Goal: Task Accomplishment & Management: Use online tool/utility

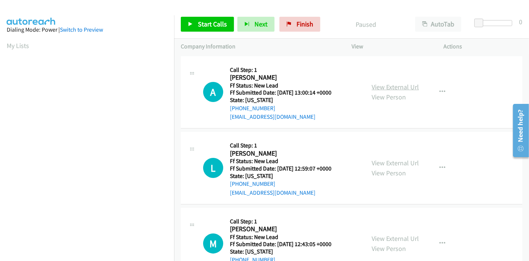
click at [411, 87] on link "View External Url" at bounding box center [395, 87] width 47 height 9
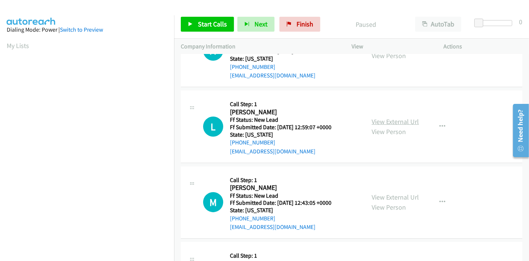
click at [398, 122] on link "View External Url" at bounding box center [395, 121] width 47 height 9
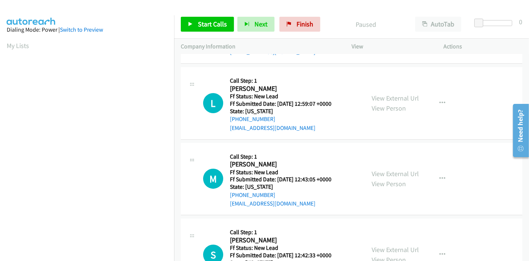
scroll to position [83, 0]
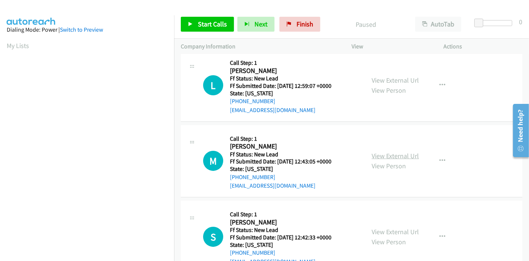
click at [372, 157] on link "View External Url" at bounding box center [395, 155] width 47 height 9
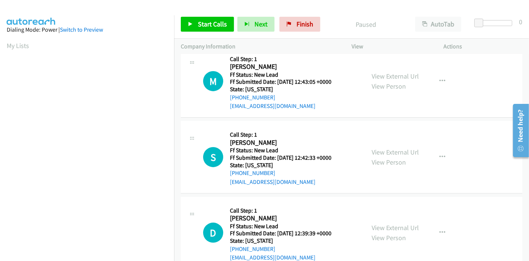
scroll to position [165, 0]
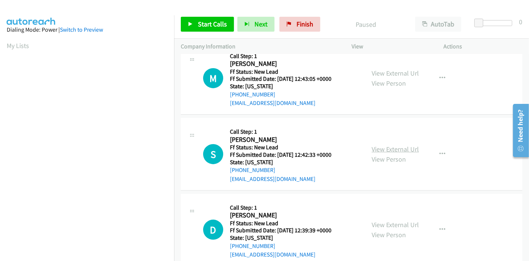
click at [394, 150] on link "View External Url" at bounding box center [395, 149] width 47 height 9
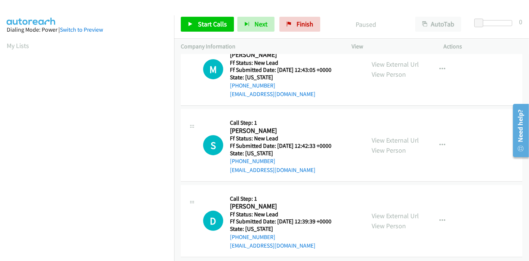
scroll to position [181, 0]
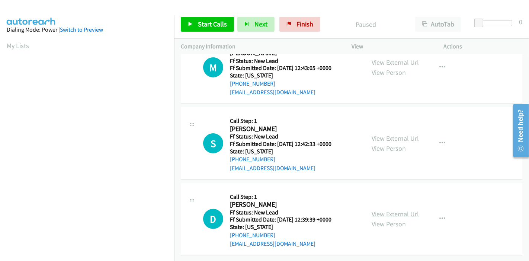
click at [386, 209] on link "View External Url" at bounding box center [395, 213] width 47 height 9
click at [193, 29] on link "Start Calls" at bounding box center [207, 24] width 53 height 15
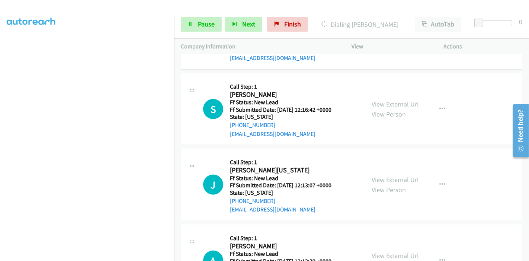
scroll to position [427, 0]
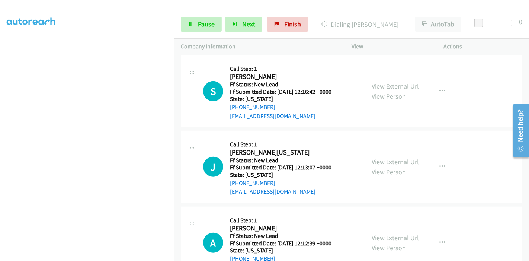
click at [380, 88] on link "View External Url" at bounding box center [395, 86] width 47 height 9
click at [373, 160] on link "View External Url" at bounding box center [395, 161] width 47 height 9
click at [381, 234] on link "View External Url" at bounding box center [395, 237] width 47 height 9
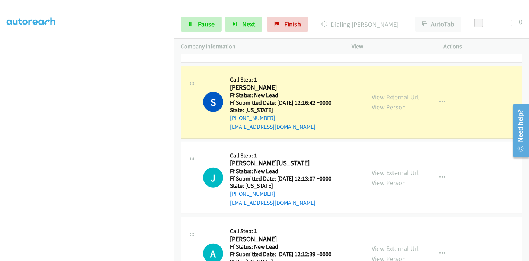
scroll to position [487, 0]
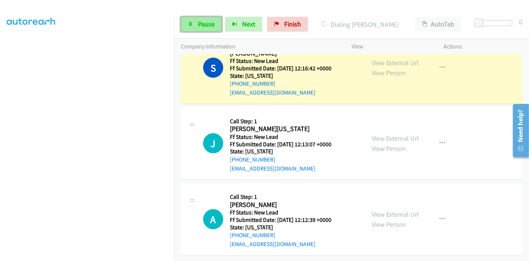
click at [194, 30] on link "Pause" at bounding box center [201, 24] width 41 height 15
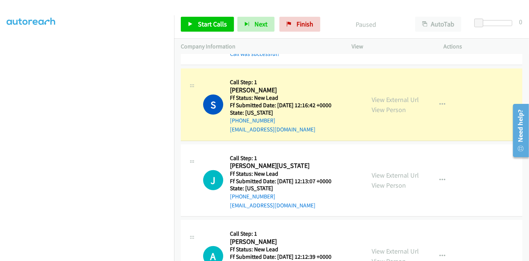
scroll to position [157, 0]
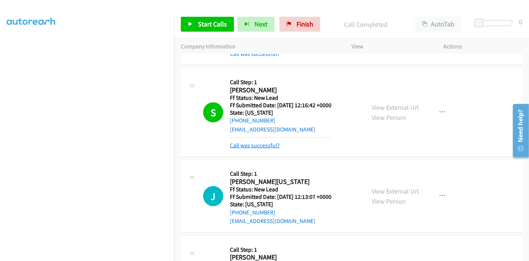
click at [262, 145] on link "Call was successful?" at bounding box center [255, 145] width 50 height 7
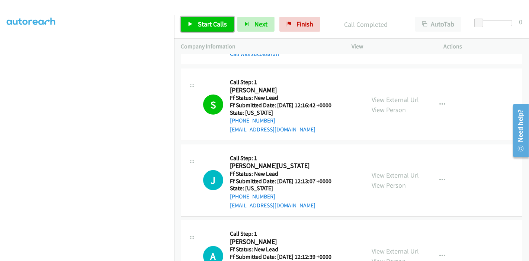
click at [186, 22] on link "Start Calls" at bounding box center [207, 24] width 53 height 15
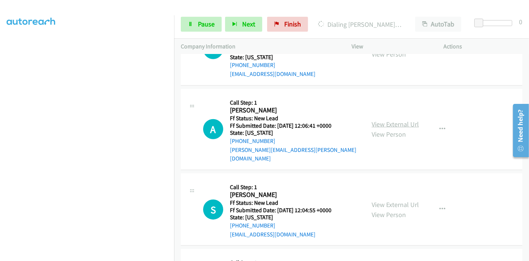
scroll to position [652, 0]
click at [393, 120] on link "View External Url" at bounding box center [395, 124] width 47 height 9
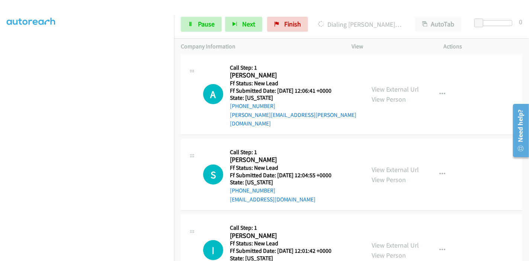
scroll to position [714, 0]
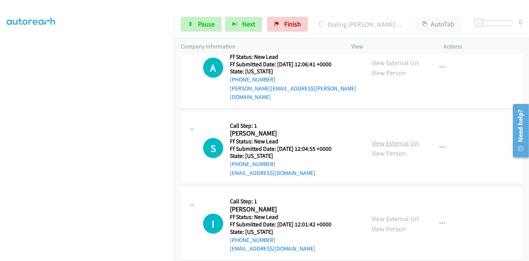
click at [380, 139] on link "View External Url" at bounding box center [395, 143] width 47 height 9
click at [204, 25] on span "Pause" at bounding box center [206, 24] width 17 height 9
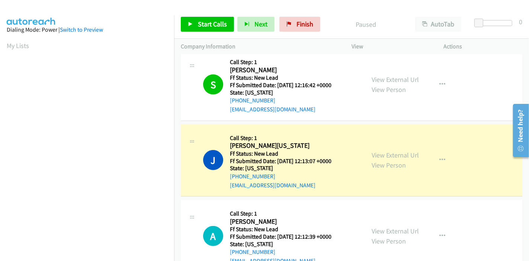
scroll to position [157, 0]
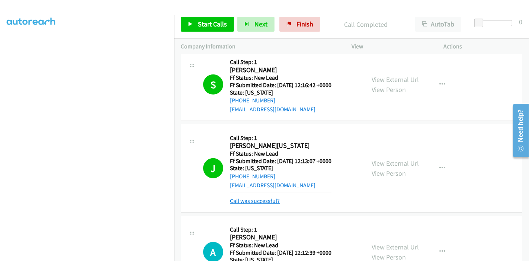
click at [265, 199] on link "Call was successful?" at bounding box center [255, 200] width 50 height 7
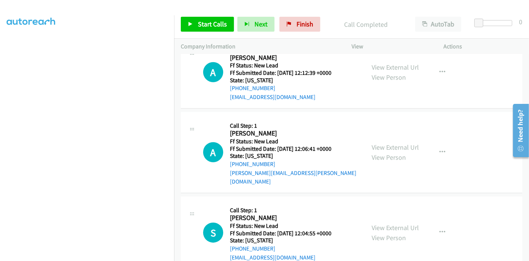
scroll to position [624, 0]
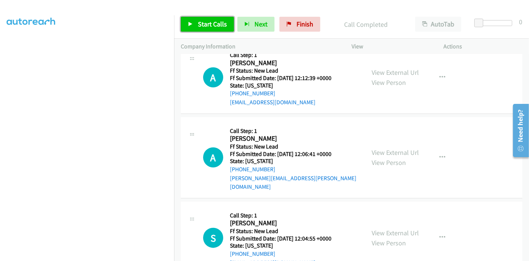
click at [207, 22] on span "Start Calls" at bounding box center [212, 24] width 29 height 9
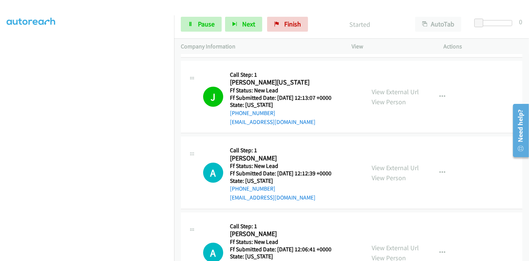
scroll to position [541, 0]
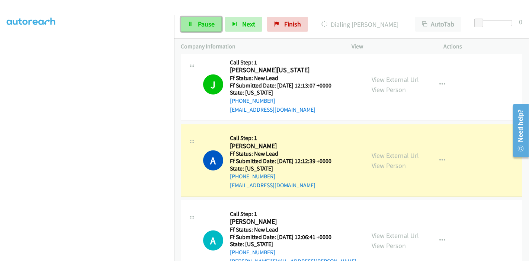
click at [203, 24] on span "Pause" at bounding box center [206, 24] width 17 height 9
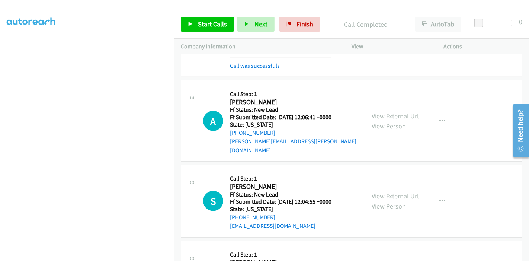
scroll to position [665, 0]
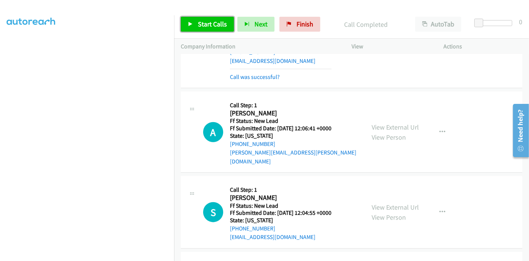
click at [207, 23] on span "Start Calls" at bounding box center [212, 24] width 29 height 9
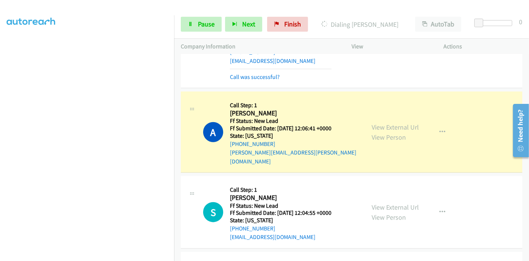
scroll to position [707, 0]
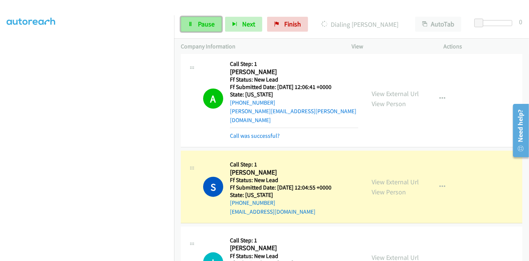
click at [190, 20] on link "Pause" at bounding box center [201, 24] width 41 height 15
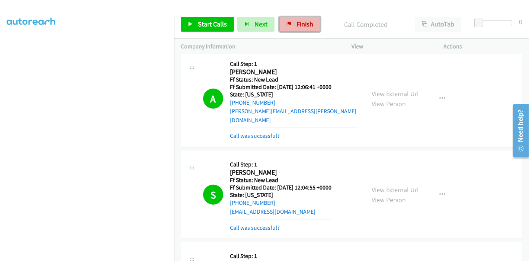
click at [298, 23] on span "Finish" at bounding box center [305, 24] width 17 height 9
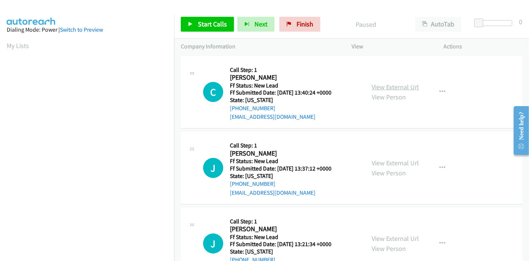
click at [396, 89] on link "View External Url" at bounding box center [395, 87] width 47 height 9
click at [387, 161] on link "View External Url" at bounding box center [395, 163] width 47 height 9
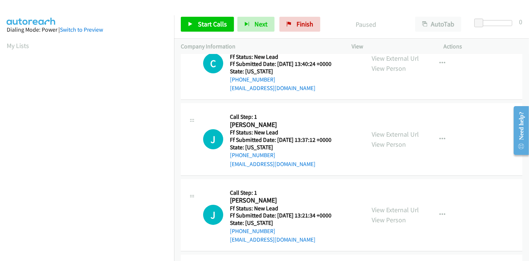
scroll to position [41, 0]
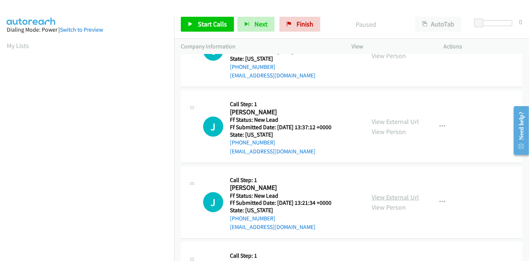
click at [405, 196] on link "View External Url" at bounding box center [395, 197] width 47 height 9
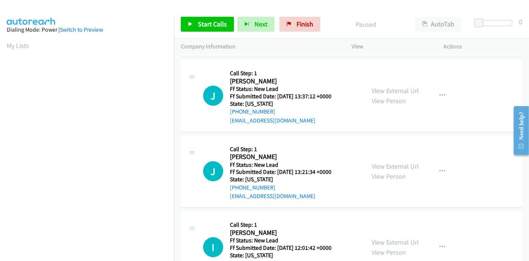
scroll to position [0, 0]
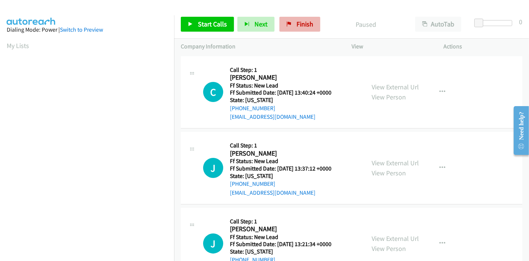
drag, startPoint x: 268, startPoint y: 37, endPoint x: 278, endPoint y: 31, distance: 11.7
click at [274, 34] on div "Start Calls Pause Next Finish Paused AutoTab AutoTab 0" at bounding box center [351, 24] width 355 height 29
click at [286, 26] on icon at bounding box center [288, 24] width 5 height 5
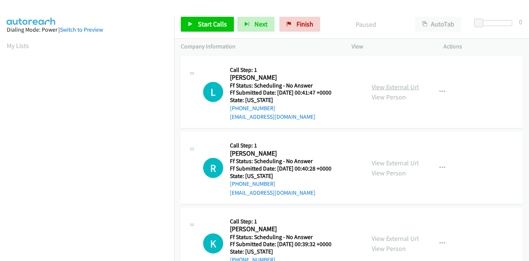
click at [408, 88] on link "View External Url" at bounding box center [395, 87] width 47 height 9
click at [397, 161] on link "View External Url" at bounding box center [395, 163] width 47 height 9
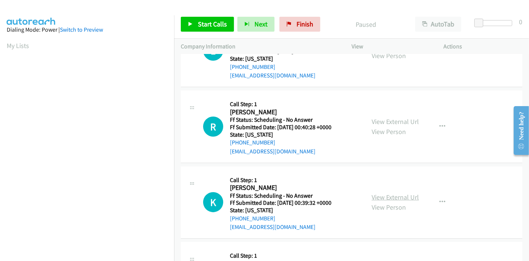
click at [393, 196] on link "View External Url" at bounding box center [395, 197] width 47 height 9
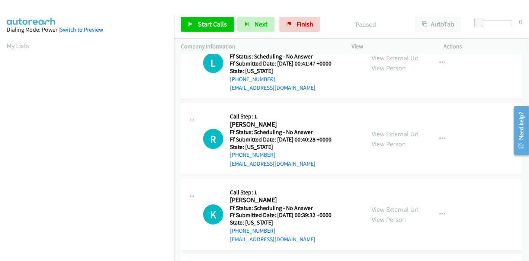
scroll to position [0, 0]
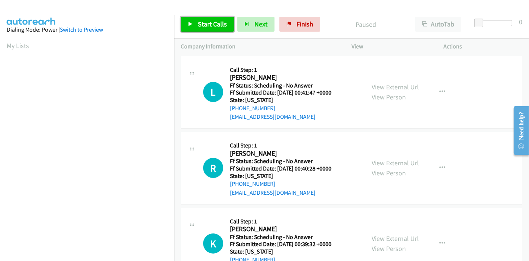
click at [210, 22] on span "Start Calls" at bounding box center [212, 24] width 29 height 9
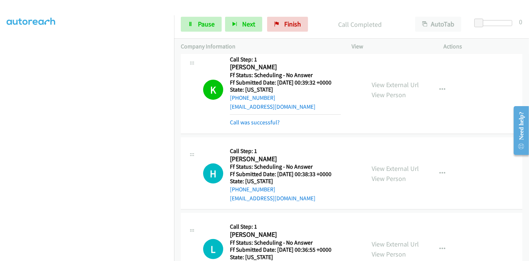
scroll to position [207, 0]
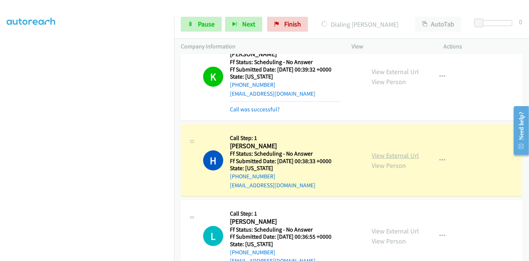
click at [381, 154] on link "View External Url" at bounding box center [395, 155] width 47 height 9
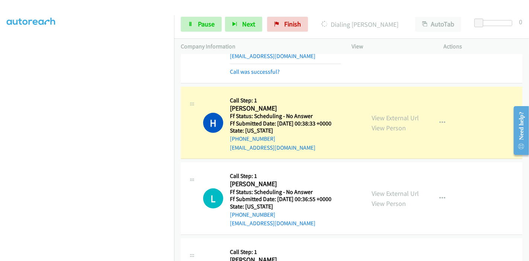
scroll to position [289, 0]
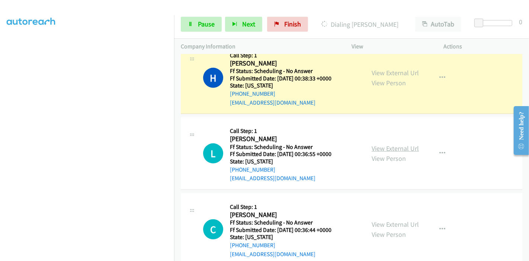
click at [378, 147] on link "View External Url" at bounding box center [395, 148] width 47 height 9
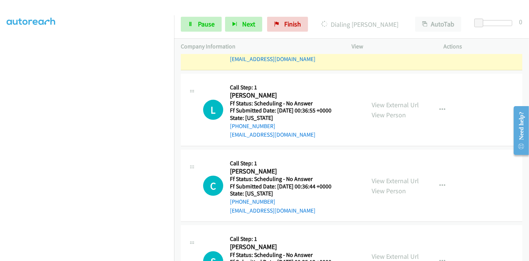
scroll to position [372, 0]
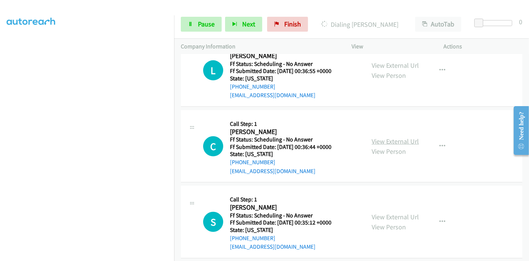
click at [389, 138] on link "View External Url" at bounding box center [395, 141] width 47 height 9
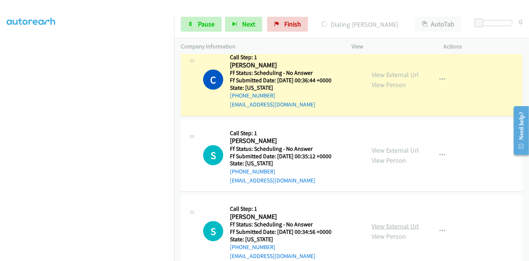
scroll to position [553, 0]
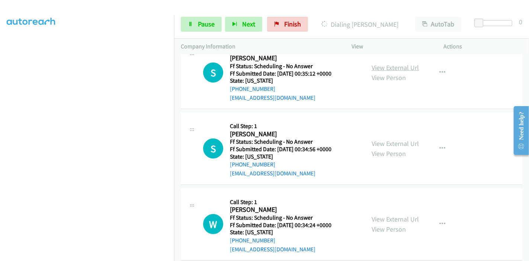
click at [393, 65] on link "View External Url" at bounding box center [395, 67] width 47 height 9
click at [396, 139] on link "View External Url" at bounding box center [395, 143] width 47 height 9
click at [387, 218] on link "View External Url" at bounding box center [395, 219] width 47 height 9
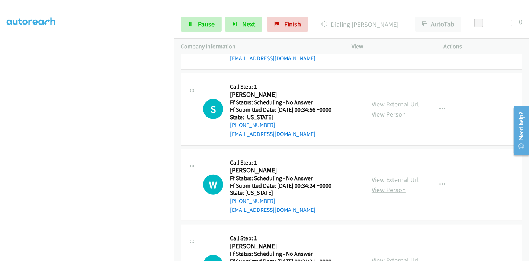
scroll to position [636, 0]
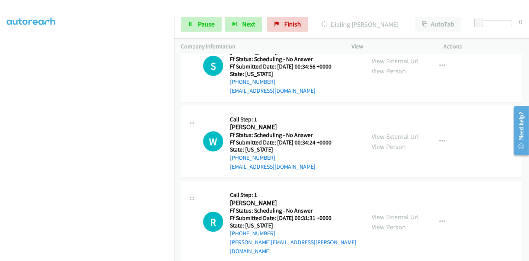
click at [366, 213] on div "View External Url View Person View External Url Email Schedule/Manage Callback …" at bounding box center [414, 221] width 99 height 67
click at [379, 212] on link "View External Url" at bounding box center [395, 216] width 47 height 9
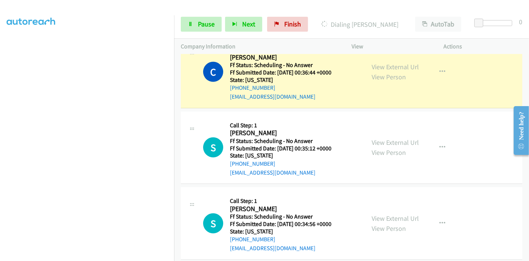
scroll to position [470, 0]
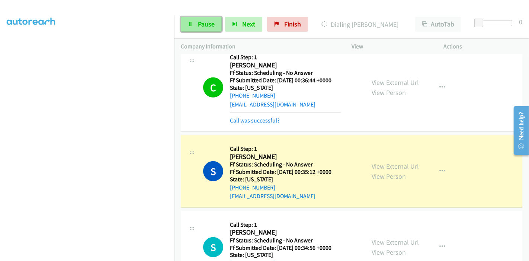
click at [195, 24] on link "Pause" at bounding box center [201, 24] width 41 height 15
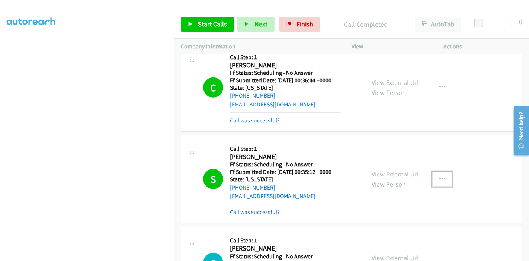
click at [434, 176] on button "button" at bounding box center [442, 179] width 20 height 15
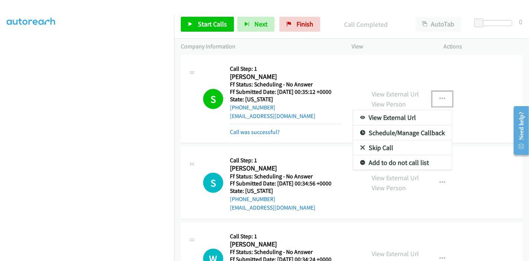
scroll to position [553, 0]
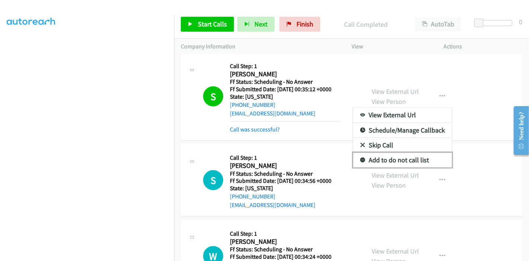
click at [426, 157] on link "Add to do not call list" at bounding box center [402, 160] width 99 height 15
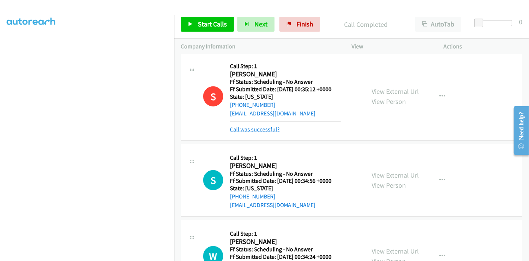
click at [258, 126] on link "Call was successful?" at bounding box center [255, 129] width 50 height 7
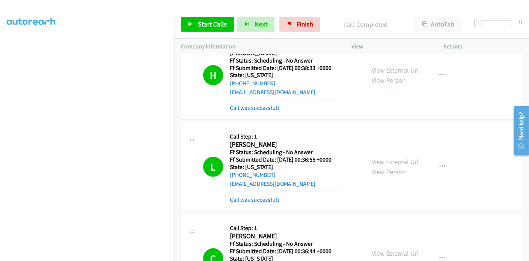
scroll to position [263, 0]
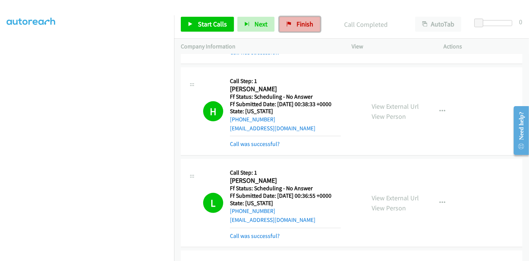
click at [302, 20] on span "Finish" at bounding box center [305, 24] width 17 height 9
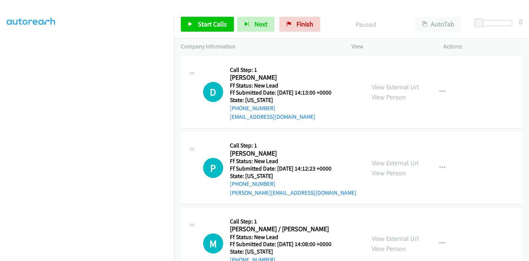
scroll to position [157, 0]
click at [384, 86] on link "View External Url" at bounding box center [395, 87] width 47 height 9
click at [387, 163] on link "View External Url" at bounding box center [395, 163] width 47 height 9
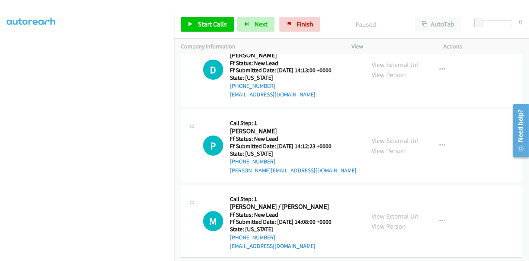
scroll to position [41, 0]
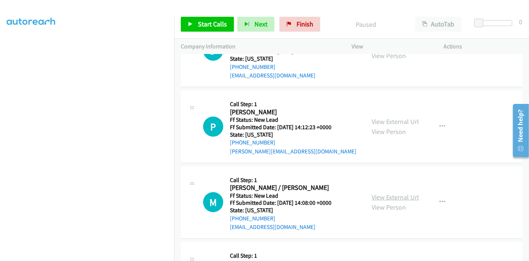
click at [388, 195] on link "View External Url" at bounding box center [395, 197] width 47 height 9
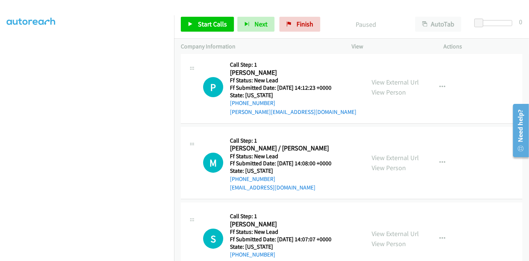
scroll to position [181, 0]
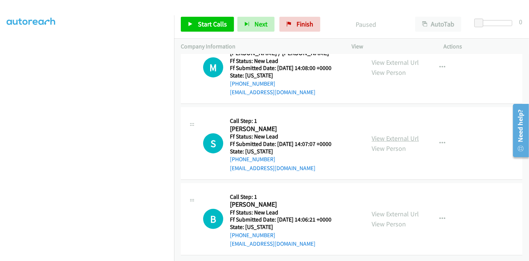
click at [395, 134] on link "View External Url" at bounding box center [395, 138] width 47 height 9
click at [387, 209] on link "View External Url" at bounding box center [395, 213] width 47 height 9
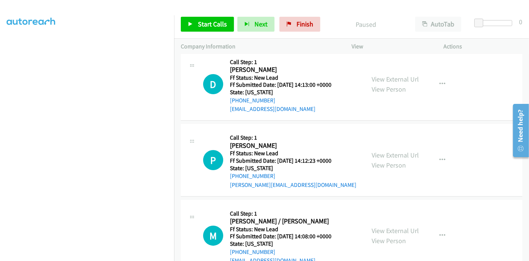
scroll to position [0, 0]
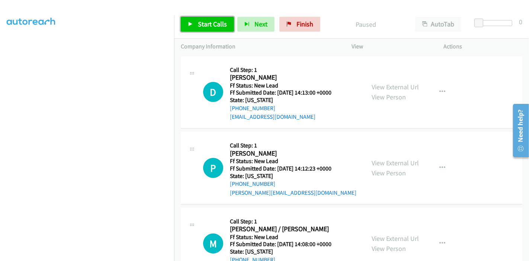
click at [199, 19] on link "Start Calls" at bounding box center [207, 24] width 53 height 15
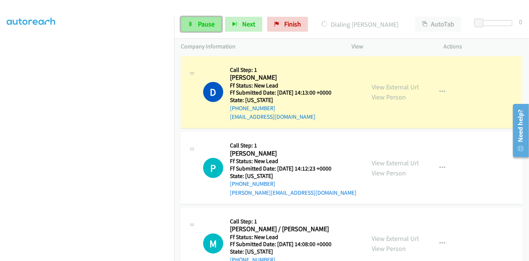
click at [196, 25] on link "Pause" at bounding box center [201, 24] width 41 height 15
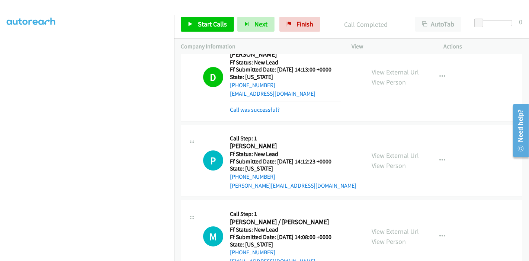
scroll to position [41, 0]
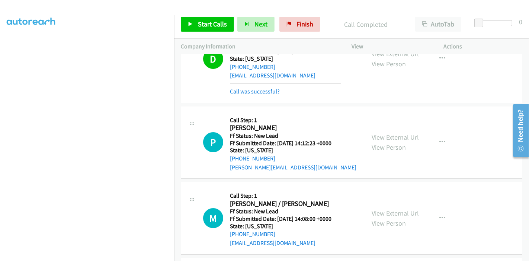
click at [274, 92] on link "Call was successful?" at bounding box center [255, 91] width 50 height 7
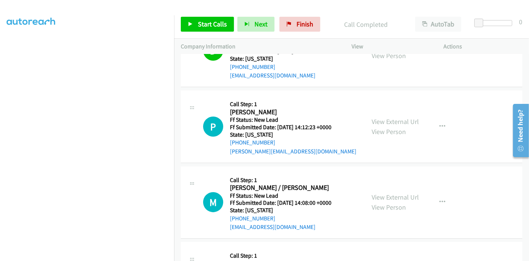
scroll to position [33, 0]
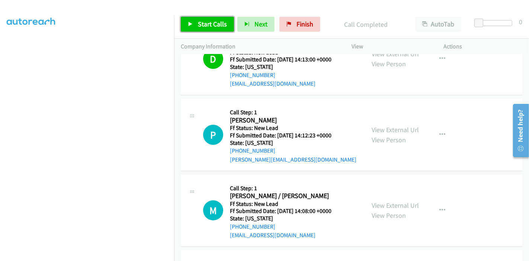
click at [204, 21] on span "Start Calls" at bounding box center [212, 24] width 29 height 9
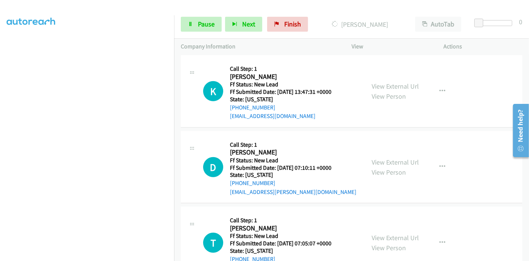
scroll to position [398, 0]
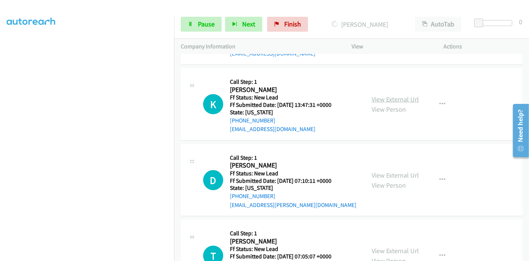
click at [387, 97] on link "View External Url" at bounding box center [395, 99] width 47 height 9
click at [386, 173] on link "View External Url" at bounding box center [395, 175] width 47 height 9
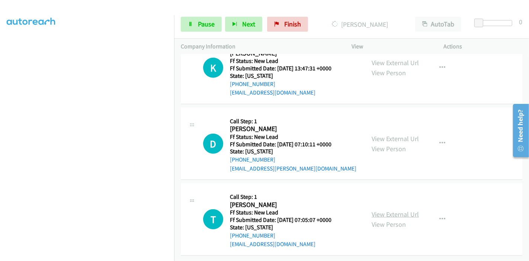
click at [388, 210] on link "View External Url" at bounding box center [395, 214] width 47 height 9
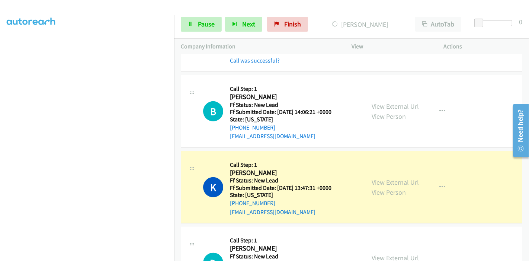
scroll to position [372, 0]
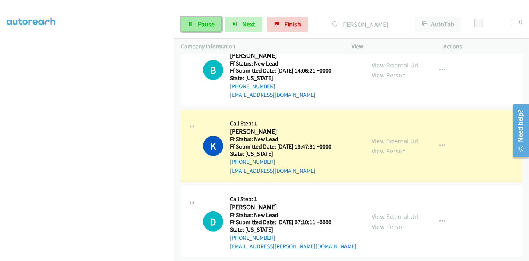
click at [192, 23] on icon at bounding box center [190, 24] width 5 height 5
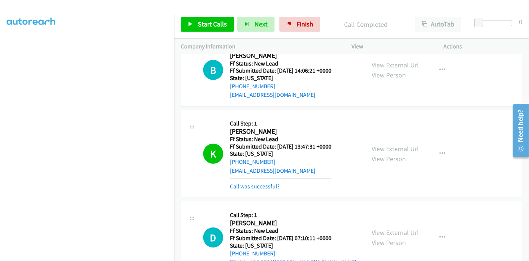
scroll to position [0, 0]
click at [305, 23] on span "Finish" at bounding box center [305, 24] width 17 height 9
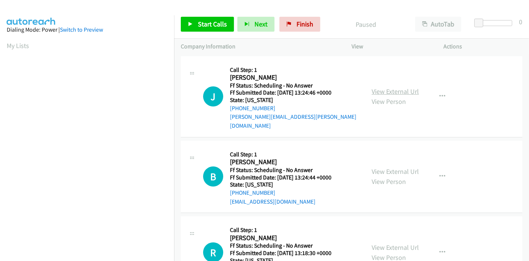
click at [403, 87] on link "View External Url" at bounding box center [395, 91] width 47 height 9
click at [390, 167] on link "View External Url" at bounding box center [395, 171] width 47 height 9
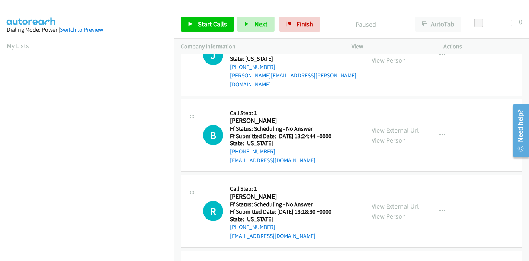
click at [379, 202] on link "View External Url" at bounding box center [395, 206] width 47 height 9
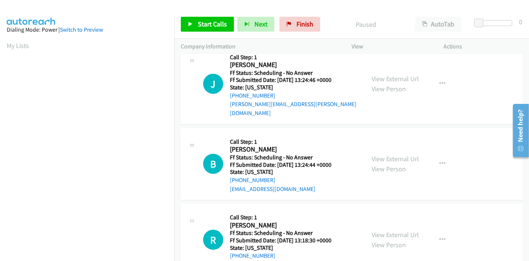
scroll to position [0, 0]
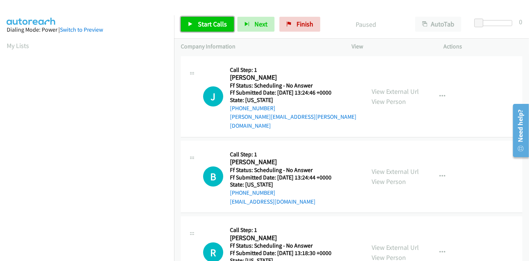
click at [206, 23] on span "Start Calls" at bounding box center [212, 24] width 29 height 9
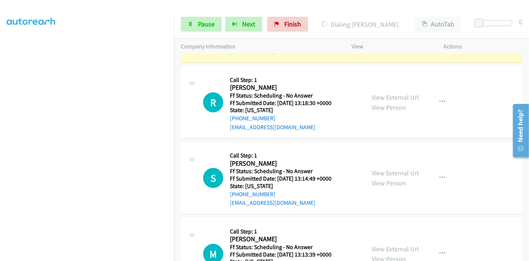
scroll to position [207, 0]
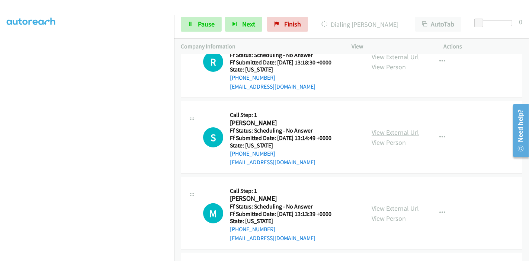
click at [382, 128] on link "View External Url" at bounding box center [395, 132] width 47 height 9
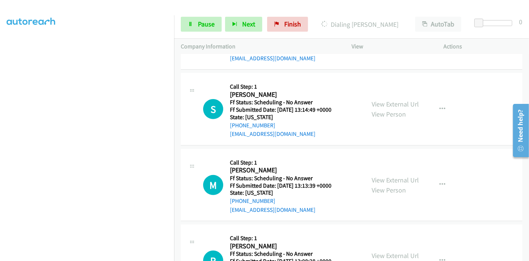
scroll to position [248, 0]
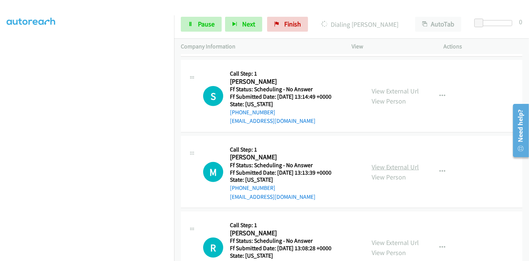
click at [384, 163] on link "View External Url" at bounding box center [395, 167] width 47 height 9
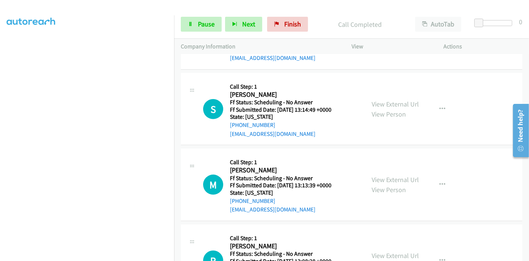
scroll to position [263, 0]
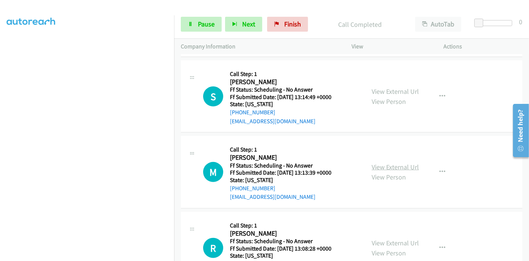
click at [392, 163] on link "View External Url" at bounding box center [395, 167] width 47 height 9
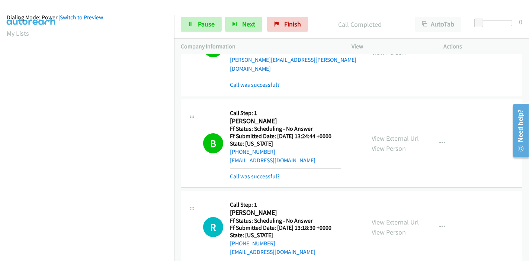
scroll to position [0, 0]
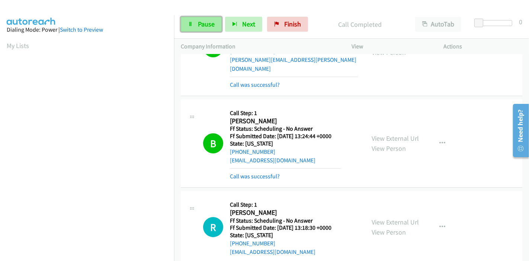
click at [208, 21] on span "Pause" at bounding box center [206, 24] width 17 height 9
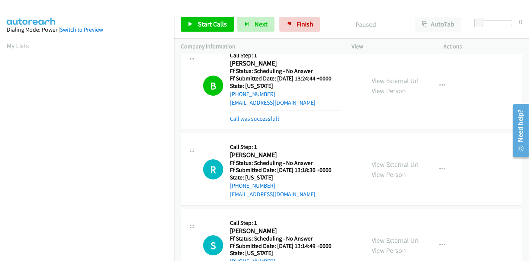
scroll to position [140, 0]
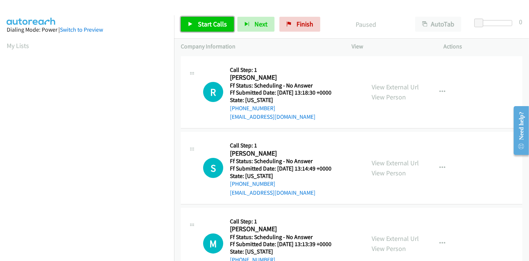
click at [190, 24] on icon at bounding box center [190, 24] width 5 height 5
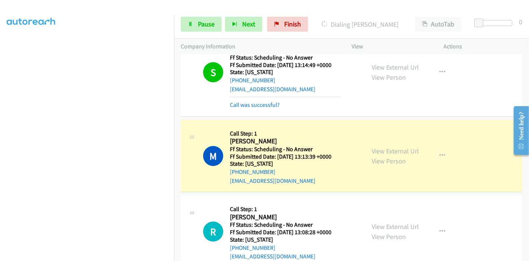
scroll to position [124, 0]
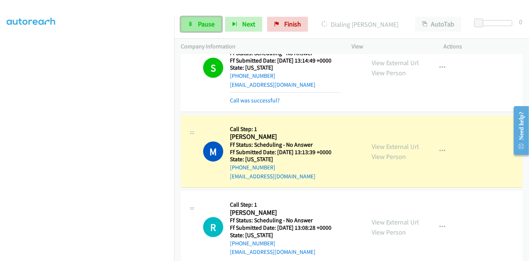
click at [201, 22] on span "Pause" at bounding box center [206, 24] width 17 height 9
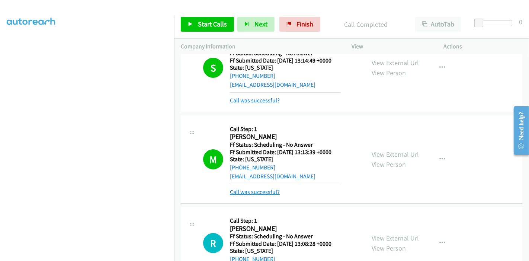
click at [272, 191] on link "Call was successful?" at bounding box center [255, 191] width 50 height 7
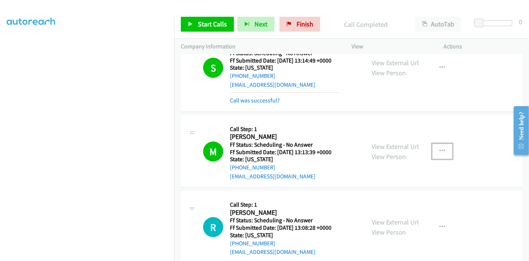
click at [444, 148] on button "button" at bounding box center [442, 151] width 20 height 15
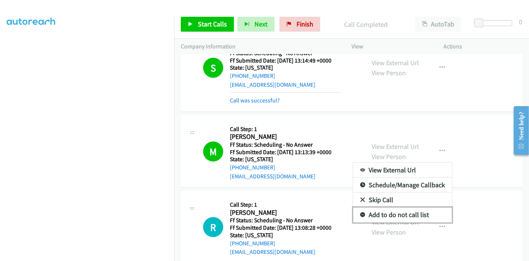
click at [403, 213] on link "Add to do not call list" at bounding box center [402, 214] width 99 height 15
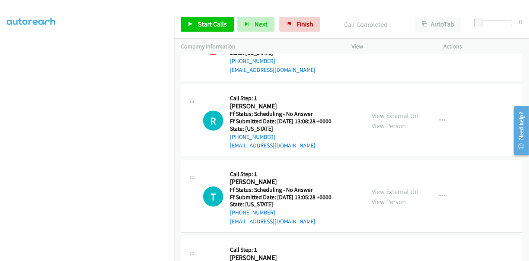
scroll to position [248, 0]
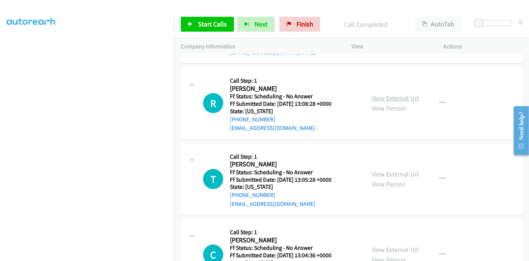
click at [396, 99] on link "View External Url" at bounding box center [395, 98] width 47 height 9
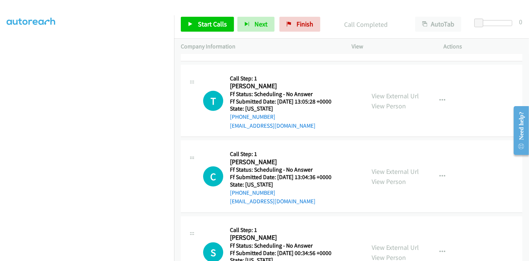
scroll to position [330, 0]
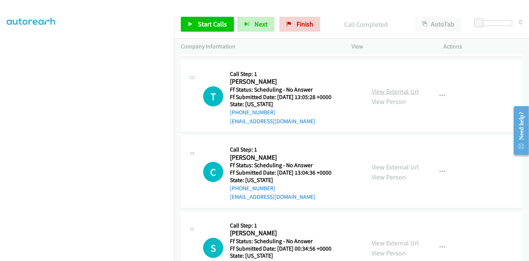
click at [398, 88] on link "View External Url" at bounding box center [395, 91] width 47 height 9
click at [376, 167] on link "View External Url" at bounding box center [395, 167] width 47 height 9
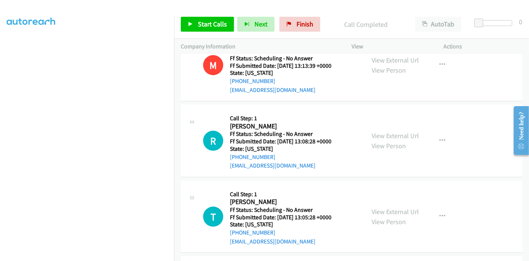
scroll to position [207, 0]
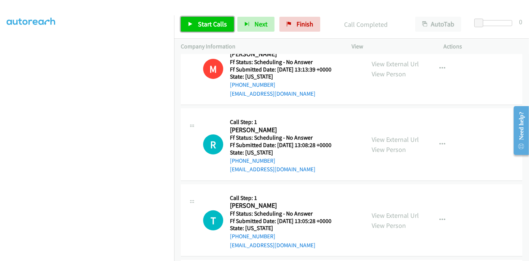
click at [206, 23] on span "Start Calls" at bounding box center [212, 24] width 29 height 9
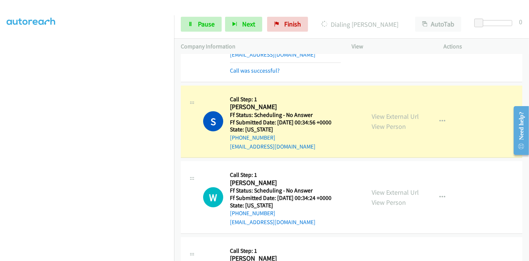
scroll to position [537, 0]
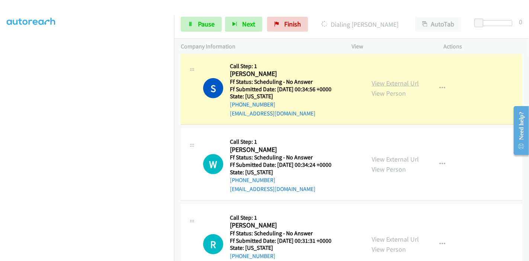
click at [398, 81] on link "View External Url" at bounding box center [395, 83] width 47 height 9
click at [384, 157] on link "View External Url" at bounding box center [395, 159] width 47 height 9
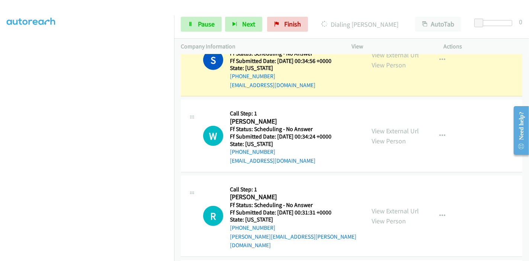
scroll to position [579, 0]
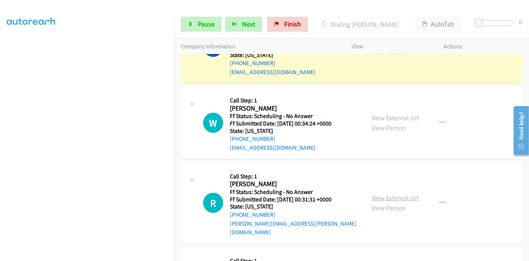
click at [384, 193] on link "View External Url" at bounding box center [395, 197] width 47 height 9
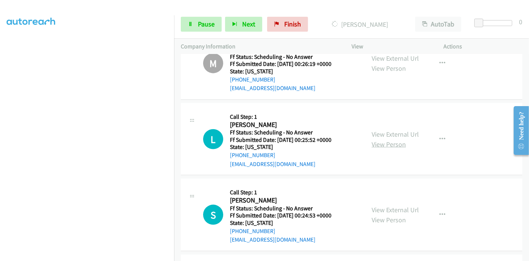
scroll to position [827, 0]
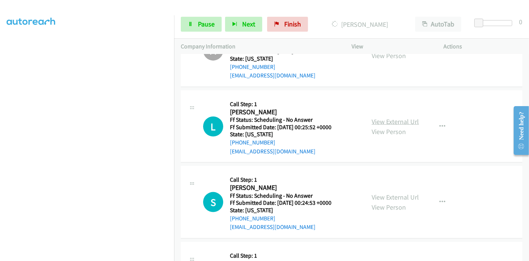
click at [393, 117] on link "View External Url" at bounding box center [395, 121] width 47 height 9
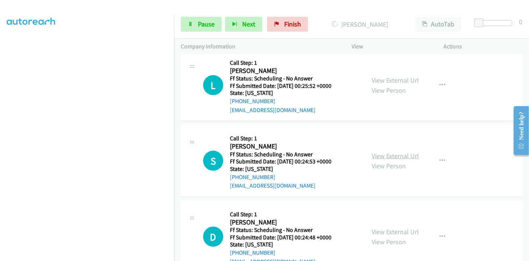
click at [386, 151] on link "View External Url" at bounding box center [395, 155] width 47 height 9
click at [396, 227] on link "View External Url" at bounding box center [395, 231] width 47 height 9
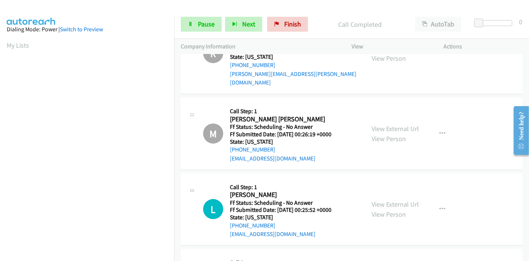
scroll to position [0, 0]
click at [191, 25] on icon at bounding box center [190, 24] width 5 height 5
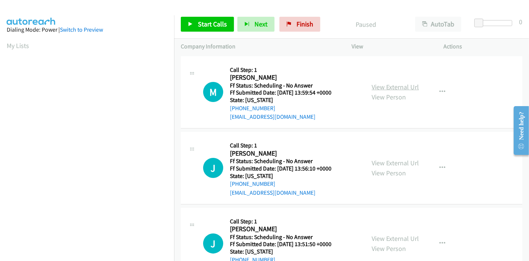
click at [408, 88] on link "View External Url" at bounding box center [395, 87] width 47 height 9
click at [394, 163] on link "View External Url" at bounding box center [395, 163] width 47 height 9
click at [388, 239] on link "View External Url" at bounding box center [395, 238] width 47 height 9
click at [205, 22] on span "Start Calls" at bounding box center [212, 24] width 29 height 9
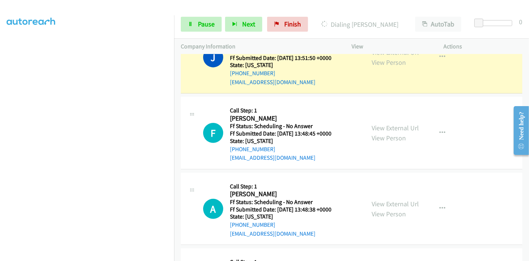
scroll to position [248, 0]
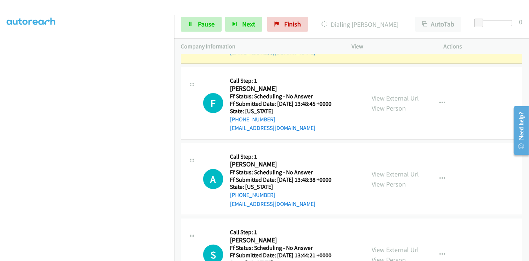
click at [384, 99] on link "View External Url" at bounding box center [395, 98] width 47 height 9
click at [382, 172] on link "View External Url" at bounding box center [395, 174] width 47 height 9
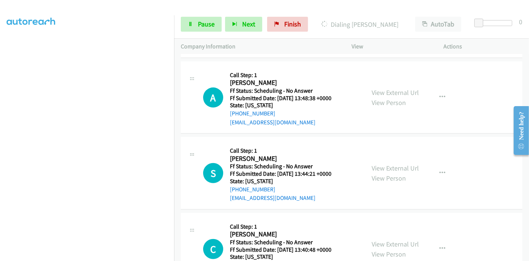
scroll to position [330, 0]
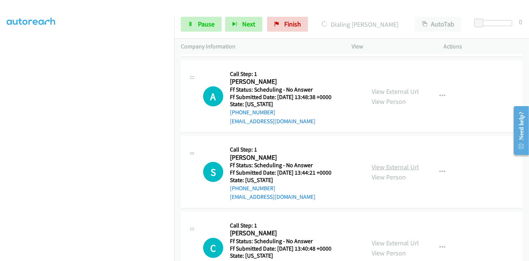
click at [384, 169] on link "View External Url" at bounding box center [395, 167] width 47 height 9
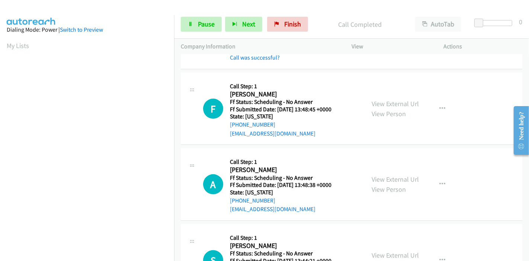
scroll to position [289, 0]
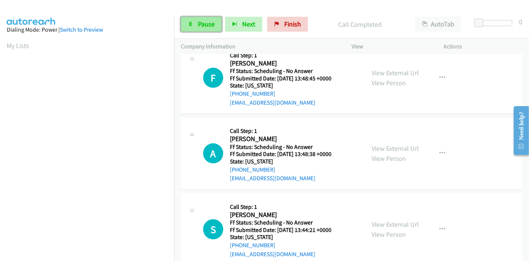
click at [209, 27] on span "Pause" at bounding box center [206, 24] width 17 height 9
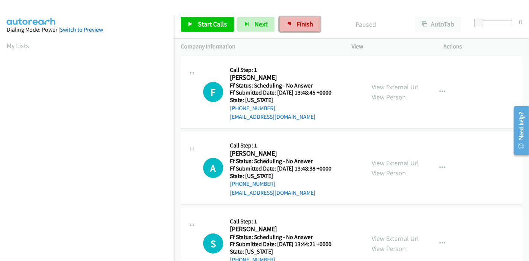
click at [298, 26] on span "Finish" at bounding box center [305, 24] width 17 height 9
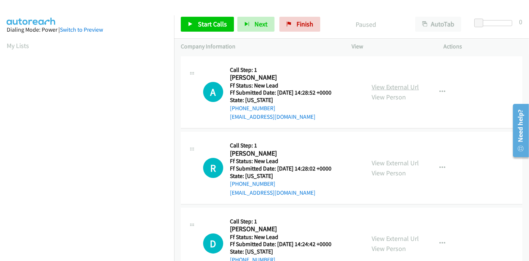
click at [390, 85] on link "View External Url" at bounding box center [395, 87] width 47 height 9
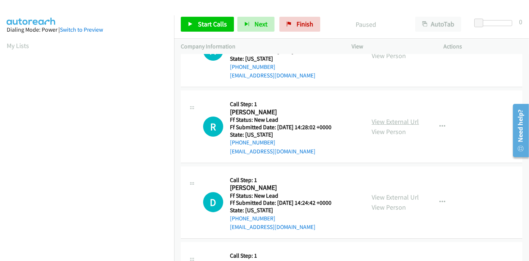
click at [409, 119] on link "View External Url" at bounding box center [395, 121] width 47 height 9
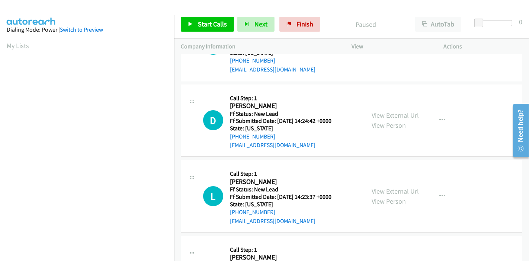
scroll to position [124, 0]
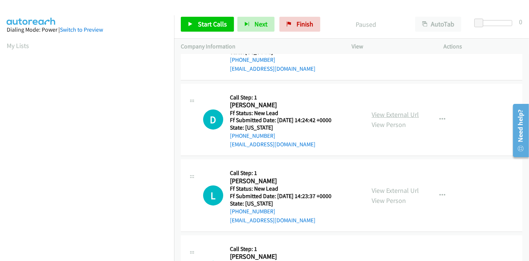
click at [378, 114] on link "View External Url" at bounding box center [395, 114] width 47 height 9
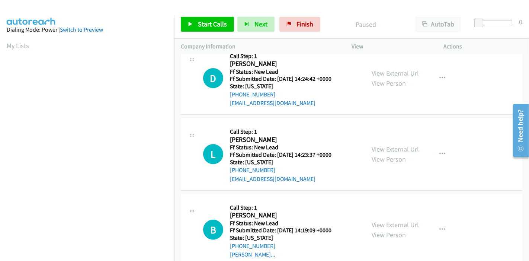
click at [403, 147] on link "View External Url" at bounding box center [395, 149] width 47 height 9
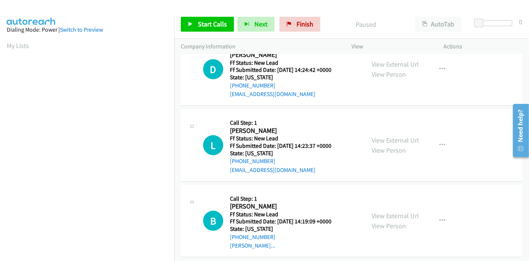
scroll to position [181, 0]
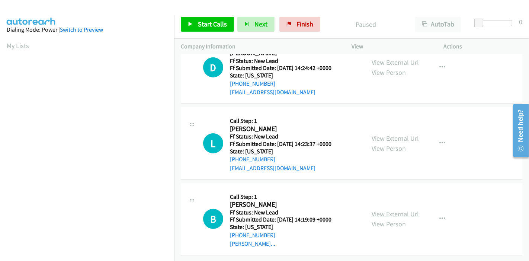
click at [382, 209] on link "View External Url" at bounding box center [395, 213] width 47 height 9
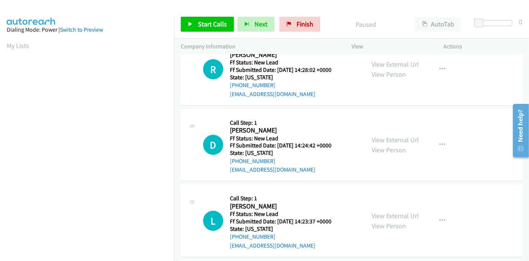
scroll to position [57, 0]
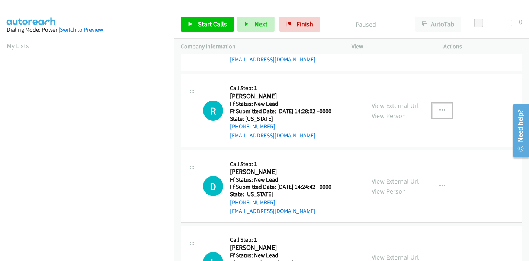
click at [432, 106] on button "button" at bounding box center [442, 110] width 20 height 15
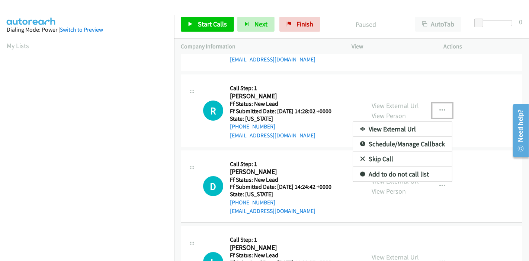
click at [381, 159] on link "Skip Call" at bounding box center [402, 158] width 99 height 15
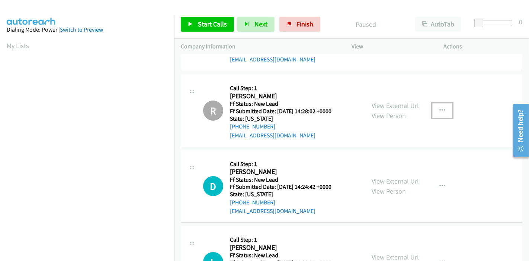
scroll to position [0, 0]
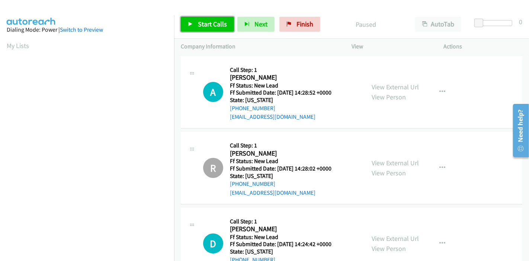
click at [211, 26] on span "Start Calls" at bounding box center [212, 24] width 29 height 9
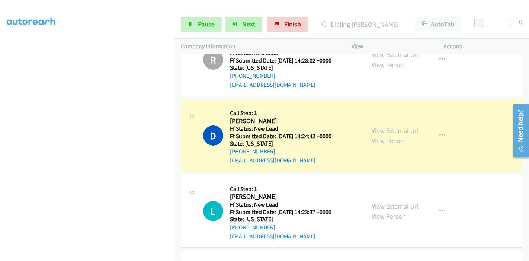
scroll to position [197, 0]
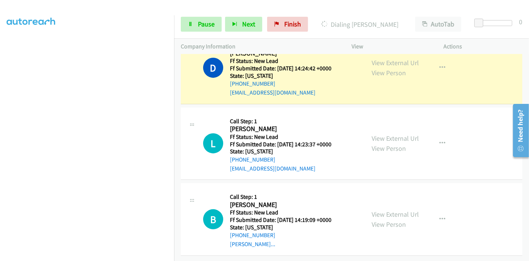
click at [193, 32] on div "Start Calls Pause Next Finish Dialing Donna Traynor AutoTab AutoTab 0" at bounding box center [351, 24] width 355 height 29
click at [193, 28] on link "Pause" at bounding box center [201, 24] width 41 height 15
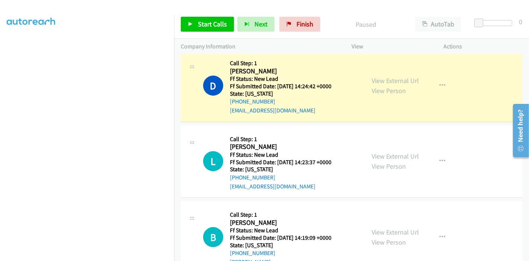
scroll to position [156, 0]
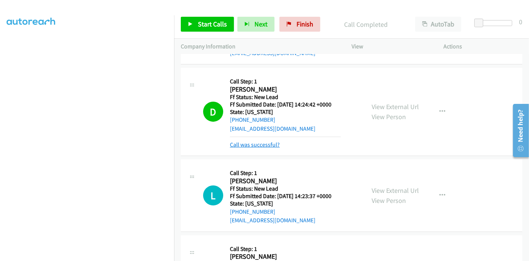
click at [256, 147] on link "Call was successful?" at bounding box center [255, 144] width 50 height 7
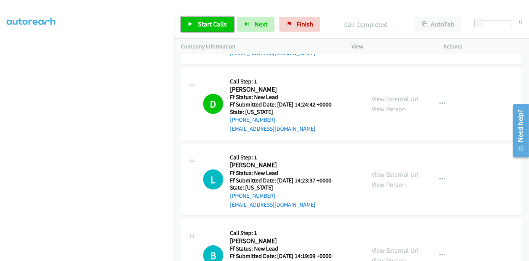
click at [214, 28] on link "Start Calls" at bounding box center [207, 24] width 53 height 15
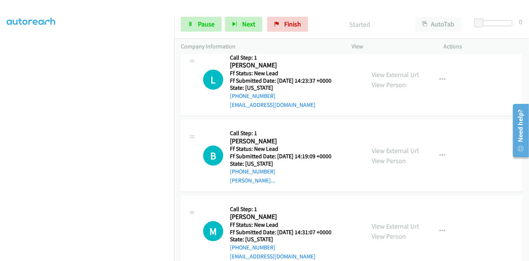
scroll to position [238, 0]
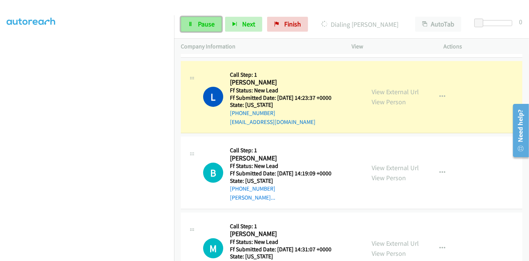
click at [202, 25] on span "Pause" at bounding box center [206, 24] width 17 height 9
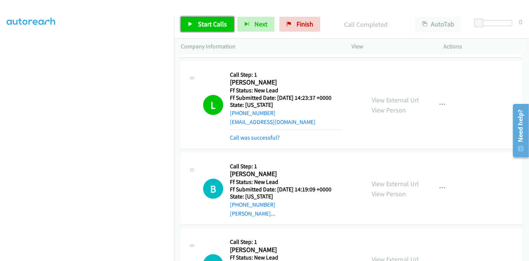
click at [202, 26] on span "Start Calls" at bounding box center [212, 24] width 29 height 9
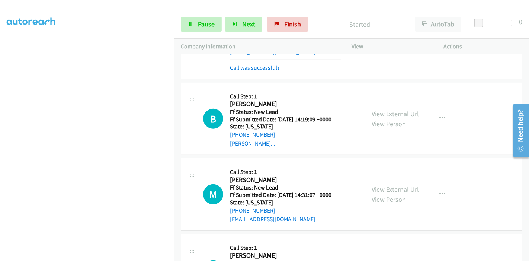
scroll to position [321, 0]
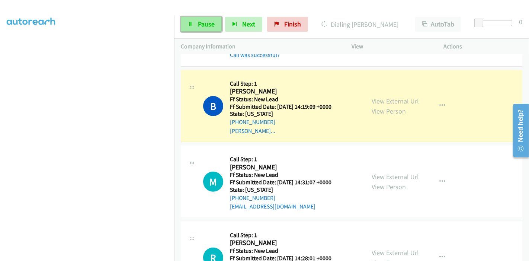
click at [201, 22] on span "Pause" at bounding box center [206, 24] width 17 height 9
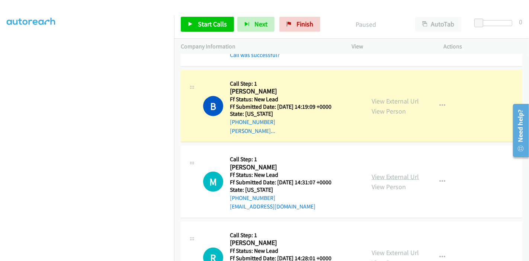
click at [384, 175] on link "View External Url" at bounding box center [395, 176] width 47 height 9
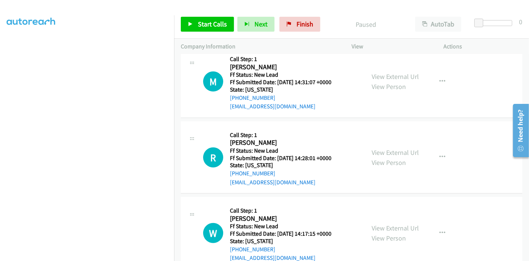
scroll to position [439, 0]
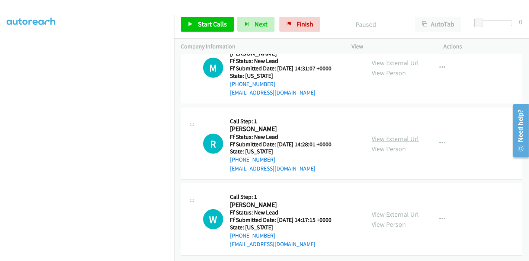
click at [385, 134] on link "View External Url" at bounding box center [395, 138] width 47 height 9
click at [384, 210] on link "View External Url" at bounding box center [395, 214] width 47 height 9
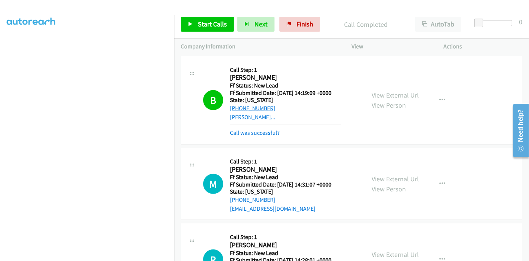
scroll to position [332, 0]
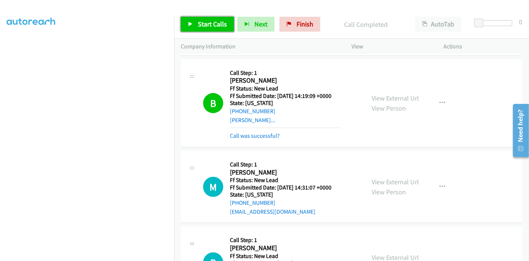
click at [204, 26] on span "Start Calls" at bounding box center [212, 24] width 29 height 9
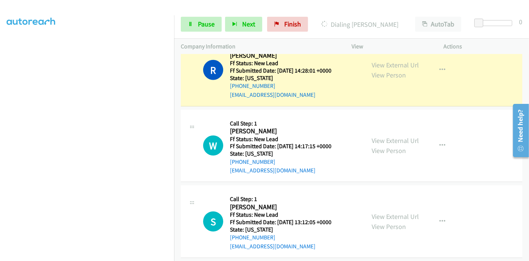
scroll to position [546, 0]
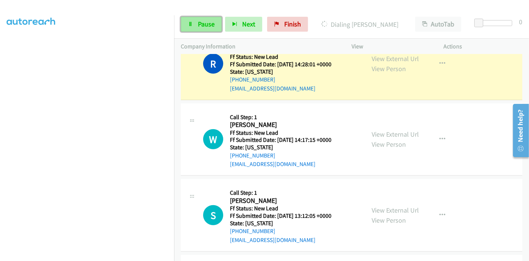
click at [196, 25] on link "Pause" at bounding box center [201, 24] width 41 height 15
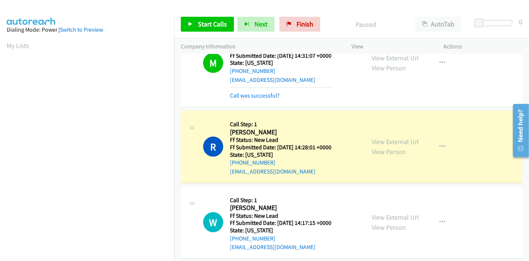
scroll to position [157, 0]
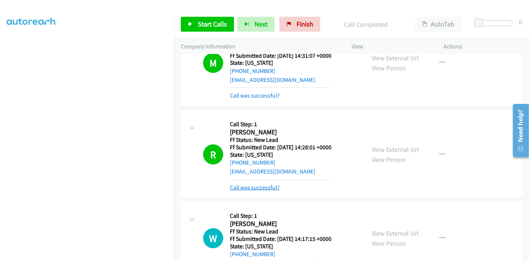
click at [267, 185] on link "Call was successful?" at bounding box center [255, 187] width 50 height 7
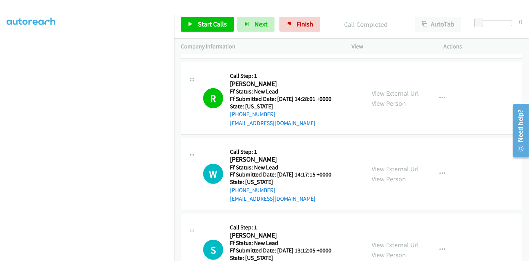
scroll to position [484, 0]
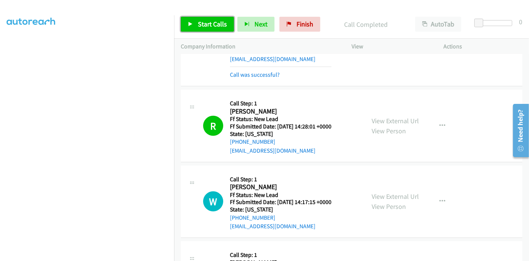
click at [203, 26] on span "Start Calls" at bounding box center [212, 24] width 29 height 9
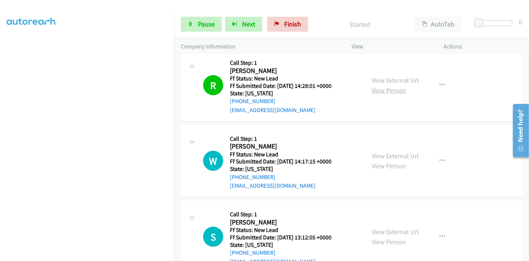
scroll to position [524, 0]
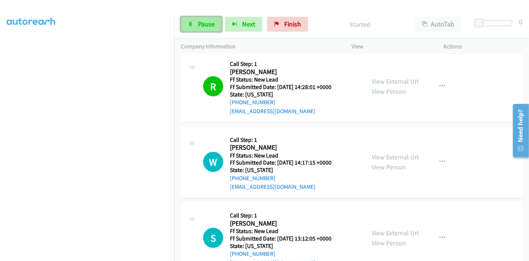
click at [201, 21] on span "Pause" at bounding box center [206, 24] width 17 height 9
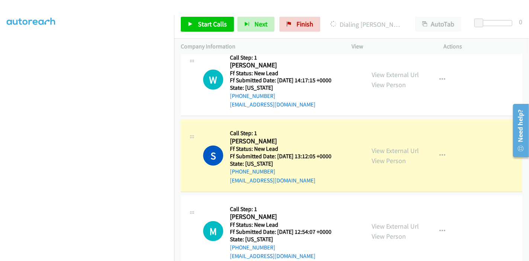
scroll to position [606, 0]
click at [395, 147] on link "View External Url" at bounding box center [395, 150] width 47 height 9
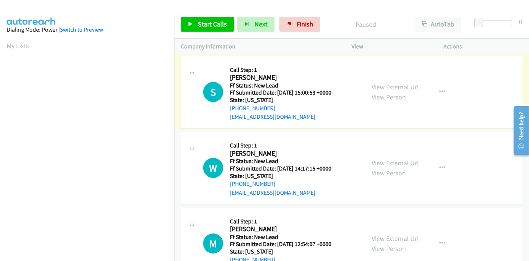
click at [391, 86] on link "View External Url" at bounding box center [395, 87] width 47 height 9
click at [403, 162] on link "View External Url" at bounding box center [395, 163] width 47 height 9
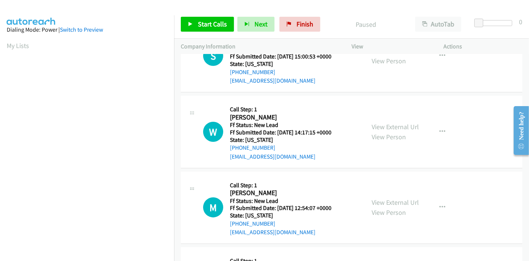
scroll to position [83, 0]
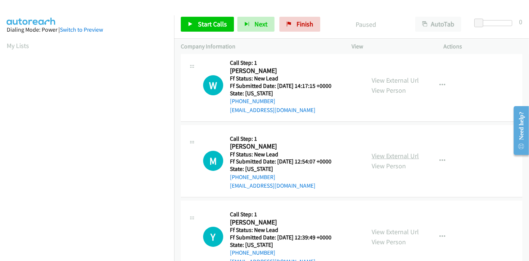
click at [404, 157] on link "View External Url" at bounding box center [395, 155] width 47 height 9
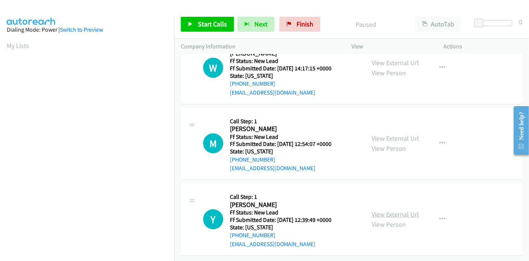
click at [388, 210] on link "View External Url" at bounding box center [395, 214] width 47 height 9
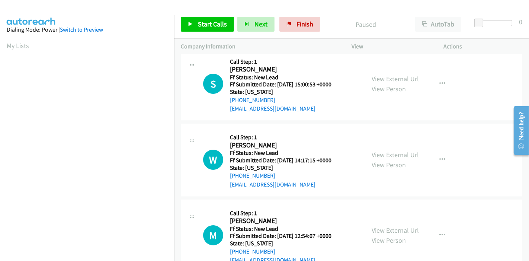
scroll to position [0, 0]
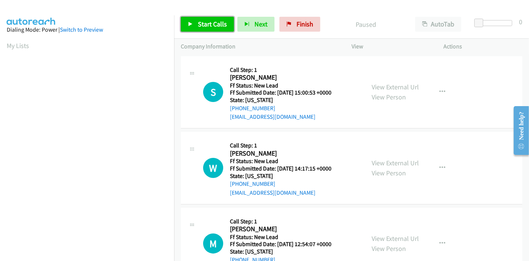
click at [209, 24] on span "Start Calls" at bounding box center [212, 24] width 29 height 9
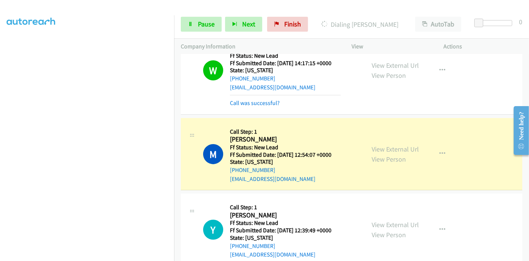
scroll to position [129, 0]
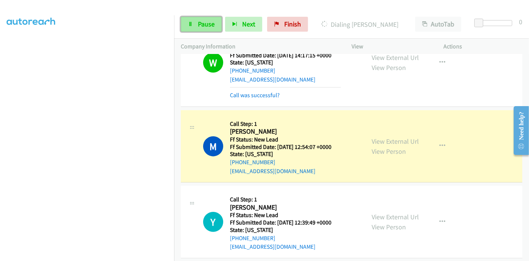
click at [202, 20] on span "Pause" at bounding box center [206, 24] width 17 height 9
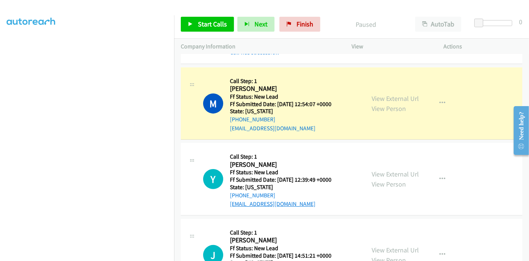
scroll to position [170, 0]
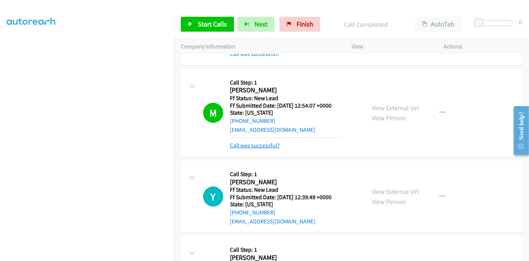
click at [261, 148] on div "Call was successful?" at bounding box center [285, 145] width 111 height 9
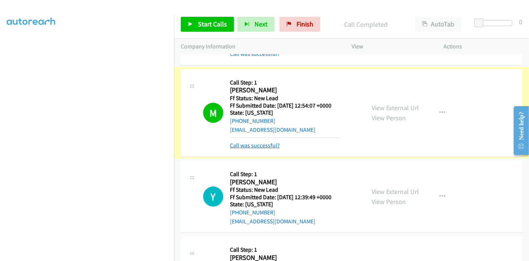
click at [267, 145] on link "Call was successful?" at bounding box center [255, 145] width 50 height 7
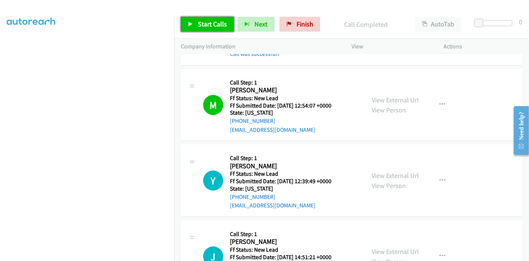
click at [191, 22] on icon at bounding box center [190, 24] width 5 height 5
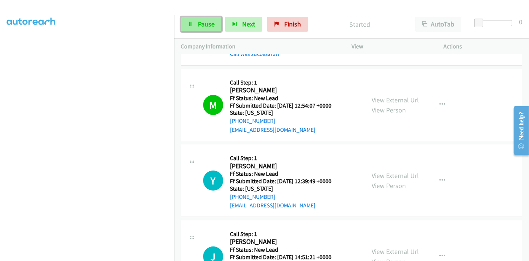
click at [202, 23] on span "Pause" at bounding box center [206, 24] width 17 height 9
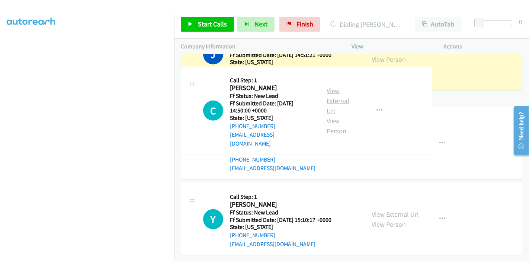
scroll to position [404, 0]
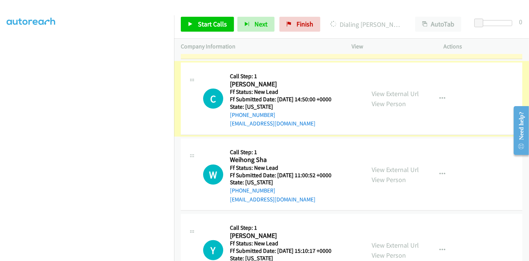
click at [389, 93] on link "View External Url" at bounding box center [395, 93] width 47 height 9
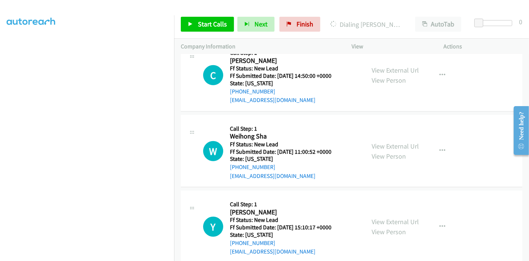
scroll to position [439, 0]
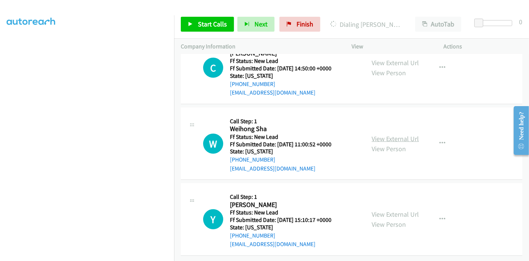
click at [385, 134] on link "View External Url" at bounding box center [395, 138] width 47 height 9
click at [380, 210] on link "View External Url" at bounding box center [395, 214] width 47 height 9
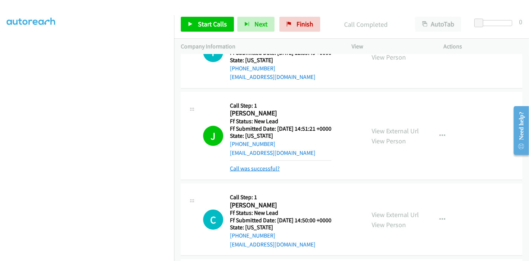
scroll to position [290, 0]
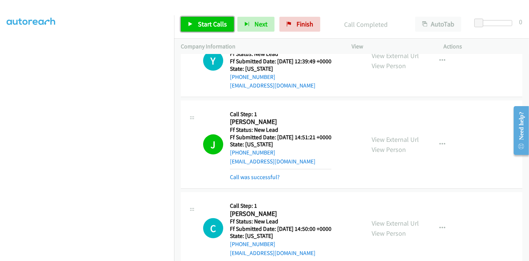
click at [207, 24] on span "Start Calls" at bounding box center [212, 24] width 29 height 9
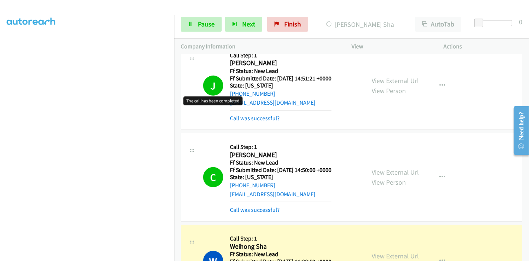
scroll to position [347, 0]
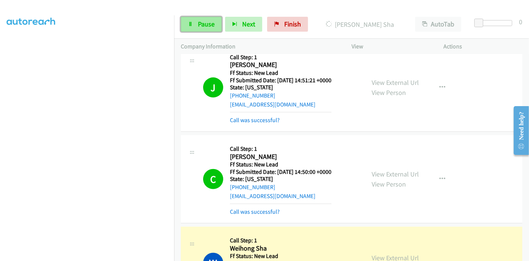
click at [209, 27] on span "Pause" at bounding box center [206, 24] width 17 height 9
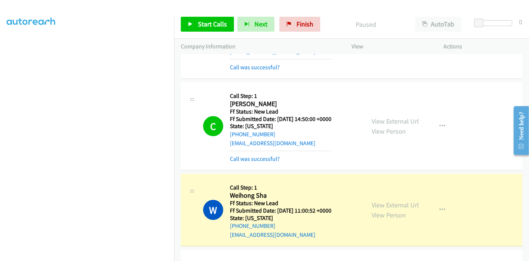
scroll to position [430, 0]
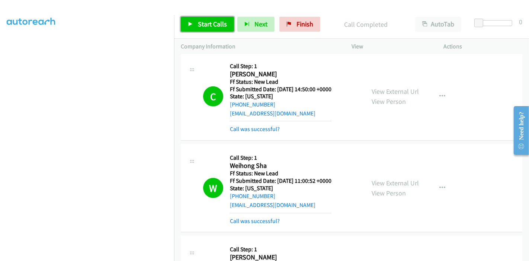
click at [198, 30] on link "Start Calls" at bounding box center [207, 24] width 53 height 15
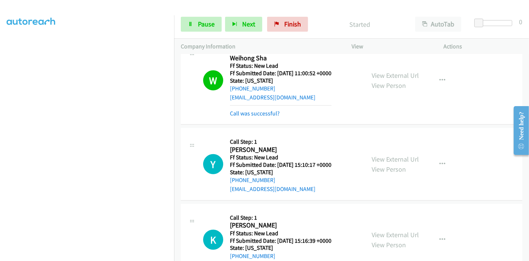
scroll to position [512, 0]
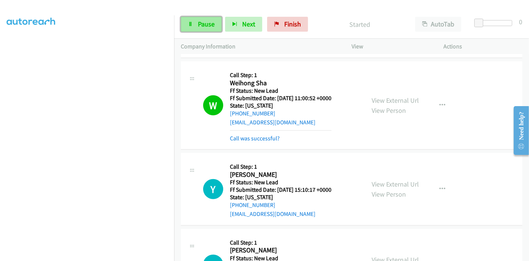
click at [199, 25] on span "Pause" at bounding box center [206, 24] width 17 height 9
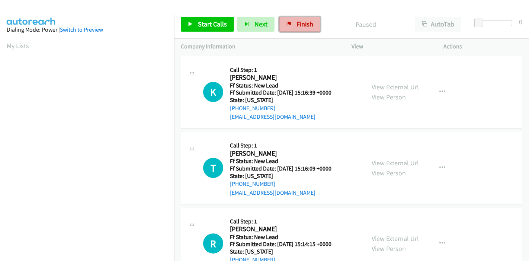
click at [302, 20] on span "Finish" at bounding box center [305, 24] width 17 height 9
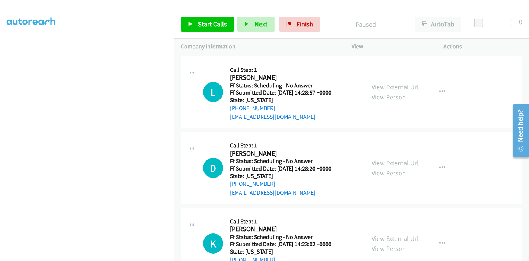
click at [412, 89] on link "View External Url" at bounding box center [395, 87] width 47 height 9
click at [391, 162] on link "View External Url" at bounding box center [395, 163] width 47 height 9
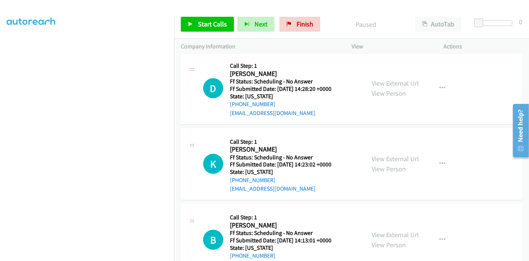
scroll to position [83, 0]
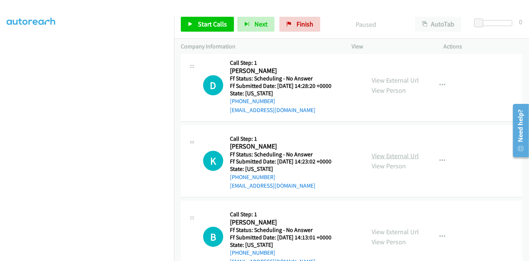
click at [394, 156] on link "View External Url" at bounding box center [395, 155] width 47 height 9
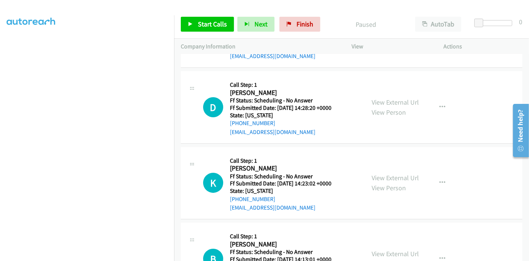
scroll to position [0, 0]
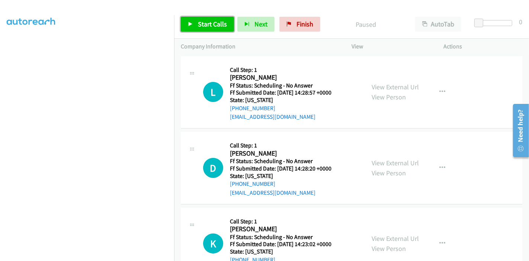
click at [192, 21] on link "Start Calls" at bounding box center [207, 24] width 53 height 15
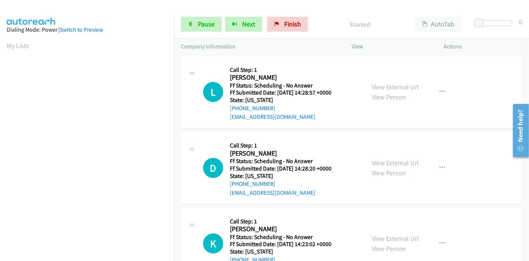
click at [197, 15] on div "Start Calls Pause Next Finish Started AutoTab AutoTab 0" at bounding box center [351, 24] width 355 height 29
click at [198, 24] on span "Pause" at bounding box center [206, 24] width 17 height 9
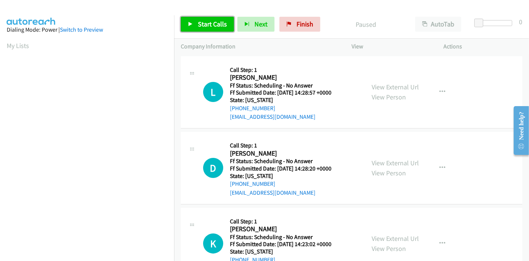
click at [189, 26] on icon at bounding box center [190, 24] width 5 height 5
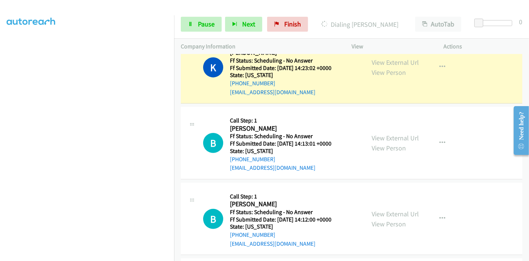
scroll to position [248, 0]
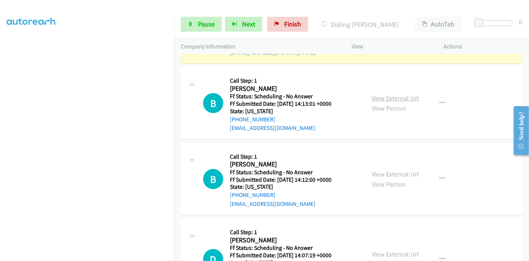
click at [395, 99] on link "View External Url" at bounding box center [395, 98] width 47 height 9
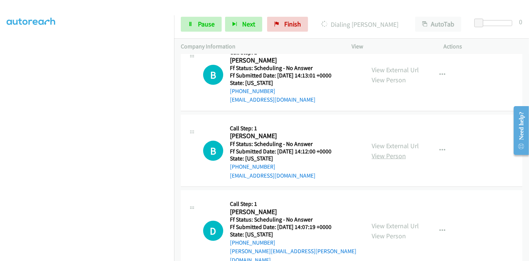
scroll to position [289, 0]
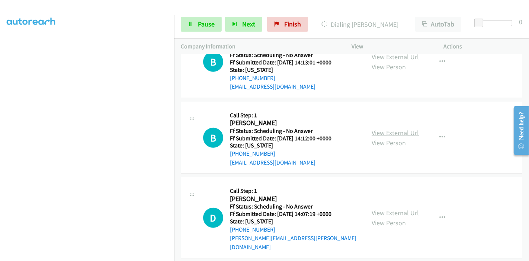
click at [397, 131] on link "View External Url" at bounding box center [395, 132] width 47 height 9
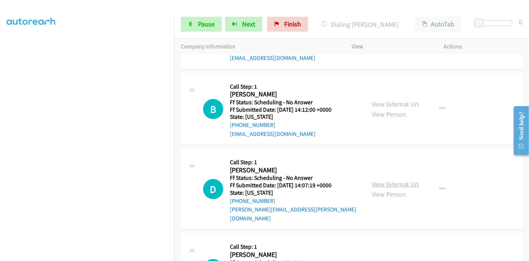
scroll to position [330, 0]
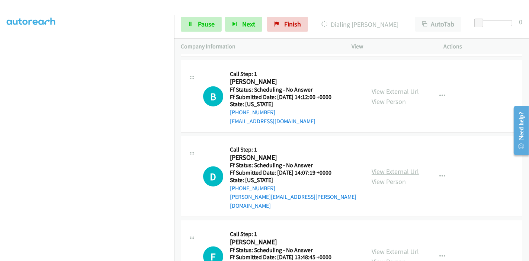
click at [387, 167] on link "View External Url" at bounding box center [395, 171] width 47 height 9
click at [198, 21] on span "Pause" at bounding box center [206, 24] width 17 height 9
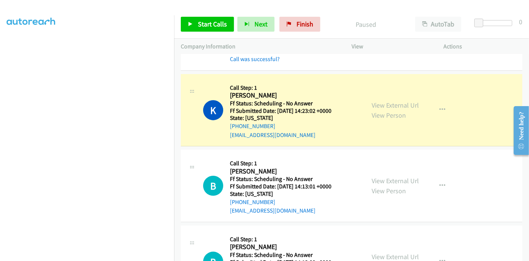
scroll to position [157, 0]
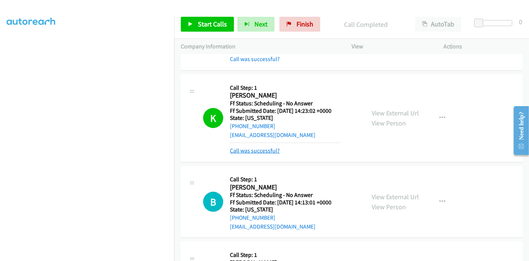
click at [256, 150] on link "Call was successful?" at bounding box center [255, 150] width 50 height 7
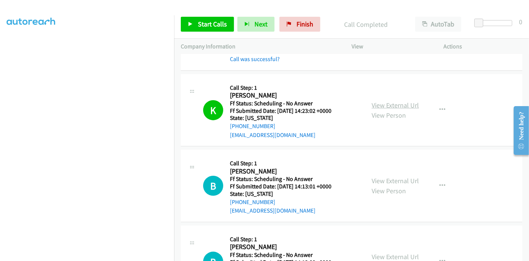
click at [386, 101] on link "View External Url" at bounding box center [395, 105] width 47 height 9
click at [204, 23] on span "Start Calls" at bounding box center [212, 24] width 29 height 9
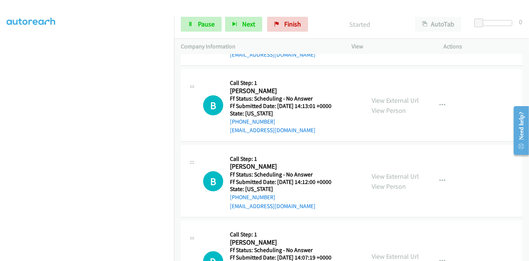
scroll to position [248, 0]
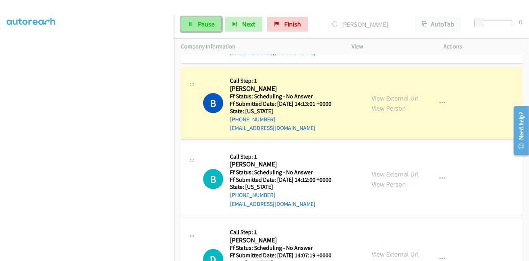
click at [196, 23] on link "Pause" at bounding box center [201, 24] width 41 height 15
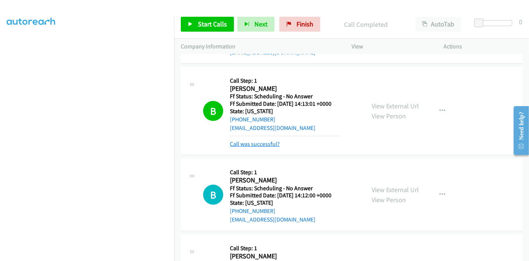
click at [259, 144] on link "Call was successful?" at bounding box center [255, 143] width 50 height 7
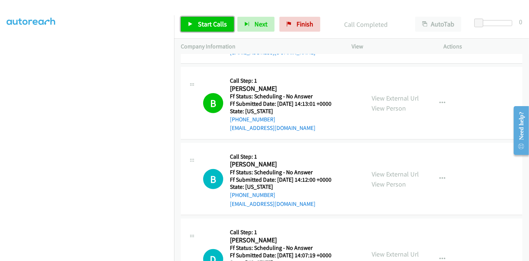
click at [206, 24] on span "Start Calls" at bounding box center [212, 24] width 29 height 9
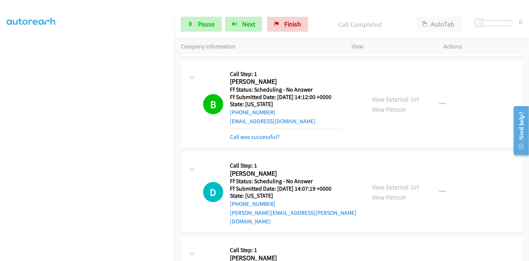
scroll to position [330, 0]
click at [189, 20] on link "Pause" at bounding box center [201, 24] width 41 height 15
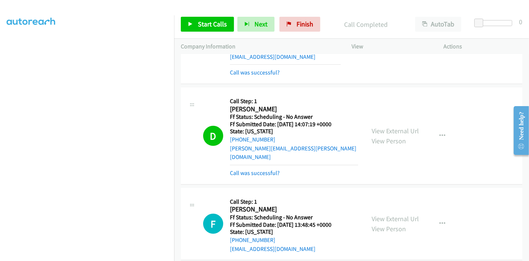
scroll to position [455, 0]
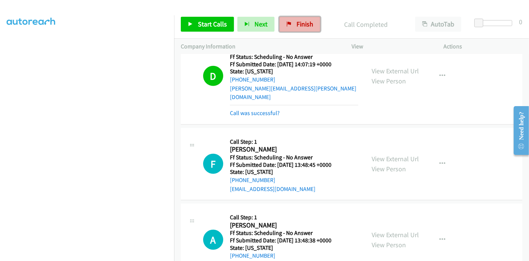
click at [304, 23] on span "Finish" at bounding box center [305, 24] width 17 height 9
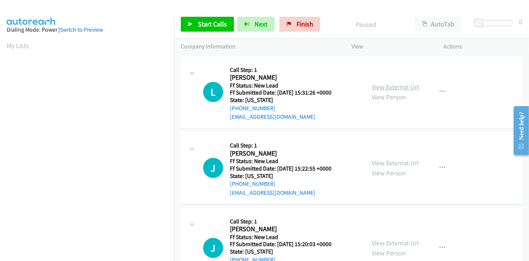
click at [396, 86] on link "View External Url" at bounding box center [395, 87] width 47 height 9
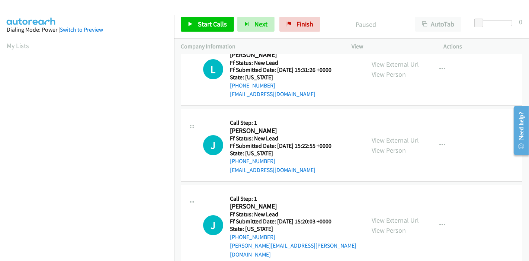
scroll to position [41, 0]
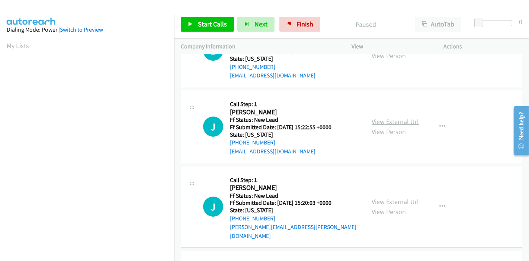
click at [398, 122] on link "View External Url" at bounding box center [395, 121] width 47 height 9
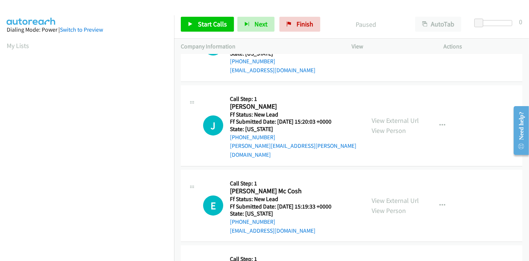
scroll to position [124, 0]
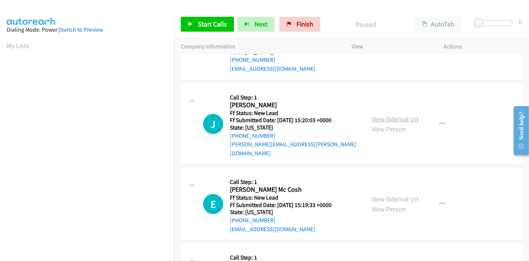
click at [394, 115] on link "View External Url" at bounding box center [395, 119] width 47 height 9
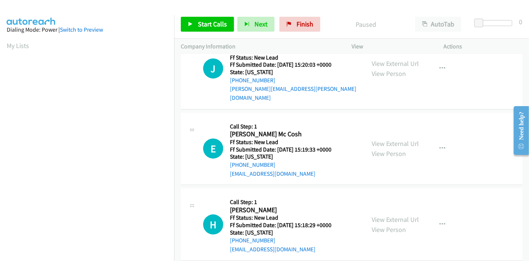
scroll to position [181, 0]
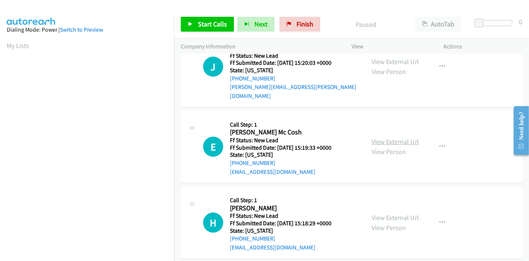
click at [387, 137] on link "View External Url" at bounding box center [395, 141] width 47 height 9
click at [392, 213] on link "View External Url" at bounding box center [395, 217] width 47 height 9
click at [198, 25] on span "Start Calls" at bounding box center [212, 24] width 29 height 9
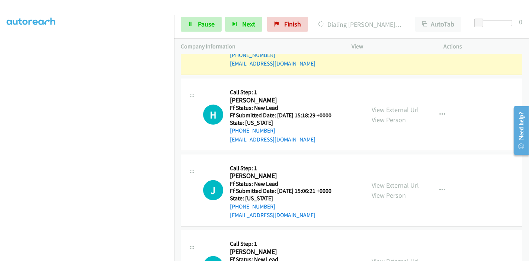
scroll to position [345, 0]
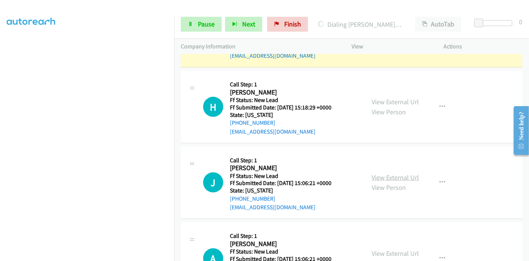
click at [374, 173] on link "View External Url" at bounding box center [395, 177] width 47 height 9
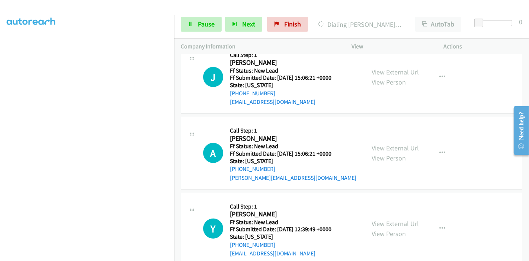
scroll to position [455, 0]
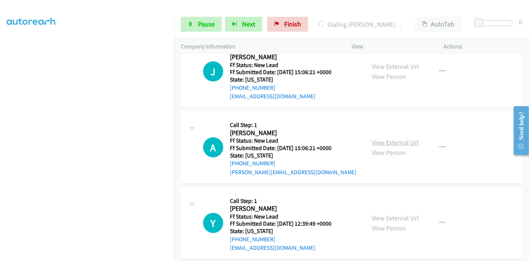
click at [384, 138] on link "View External Url" at bounding box center [395, 142] width 47 height 9
click at [372, 214] on link "View External Url" at bounding box center [395, 218] width 47 height 9
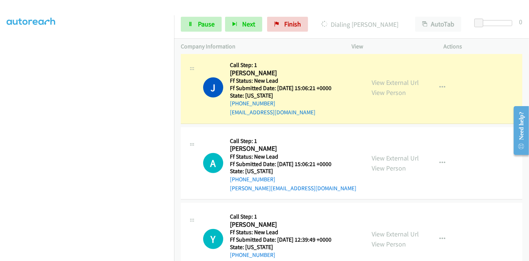
scroll to position [471, 0]
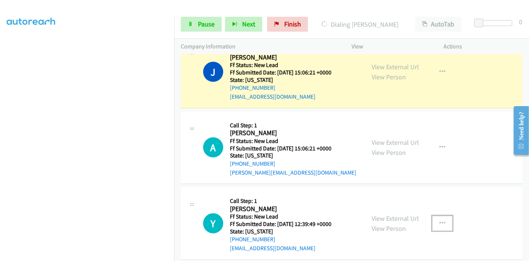
click at [439, 220] on icon "button" at bounding box center [442, 223] width 6 height 6
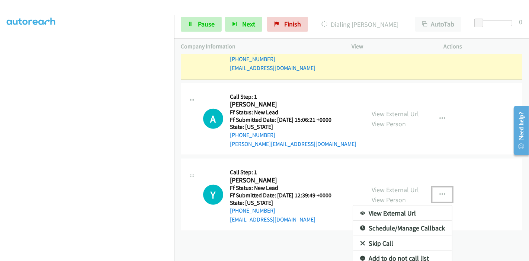
click at [387, 236] on link "Skip Call" at bounding box center [402, 243] width 99 height 15
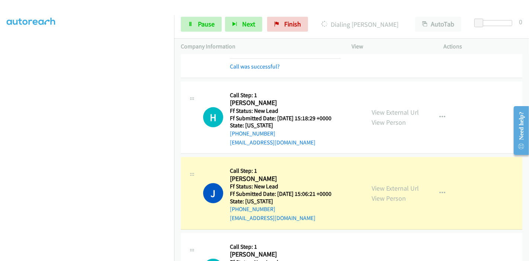
scroll to position [430, 0]
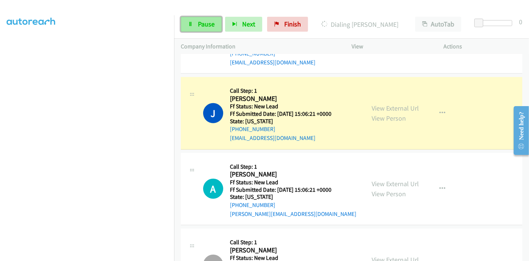
click at [204, 24] on span "Pause" at bounding box center [206, 24] width 17 height 9
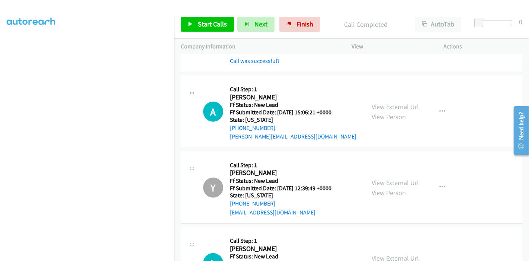
scroll to position [507, 0]
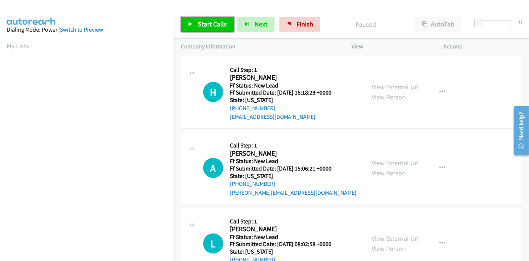
click at [193, 27] on link "Start Calls" at bounding box center [207, 24] width 53 height 15
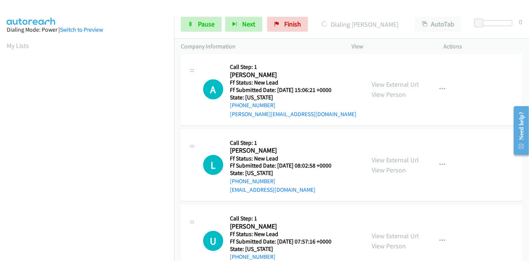
scroll to position [124, 0]
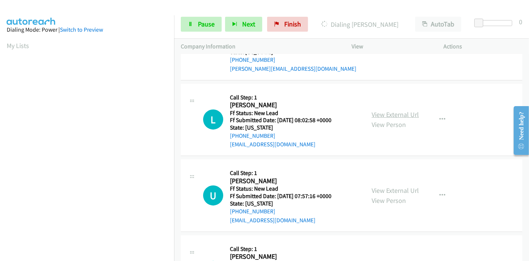
click at [391, 116] on link "View External Url" at bounding box center [395, 114] width 47 height 9
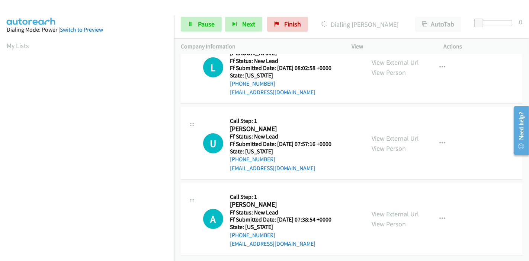
scroll to position [181, 0]
click at [384, 134] on link "View External Url" at bounding box center [395, 138] width 47 height 9
click at [377, 209] on link "View External Url" at bounding box center [395, 213] width 47 height 9
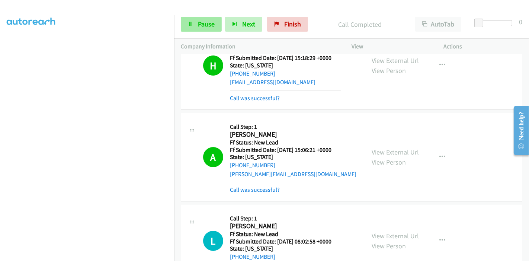
scroll to position [83, 0]
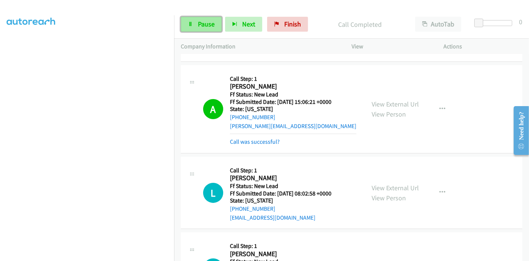
click at [193, 26] on link "Pause" at bounding box center [201, 24] width 41 height 15
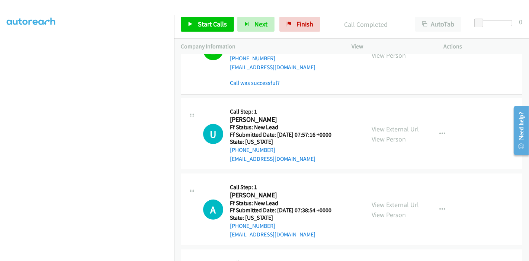
scroll to position [290, 0]
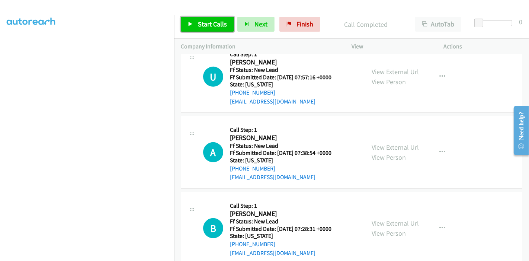
click at [192, 27] on link "Start Calls" at bounding box center [207, 24] width 53 height 15
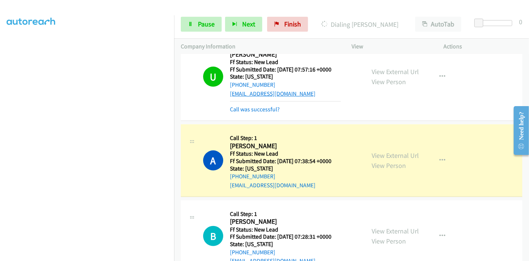
scroll to position [332, 0]
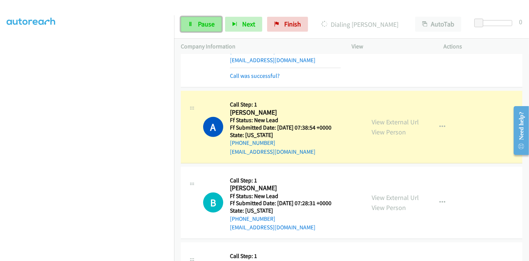
click at [198, 22] on span "Pause" at bounding box center [206, 24] width 17 height 9
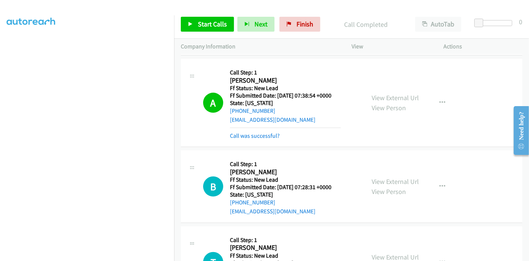
scroll to position [363, 0]
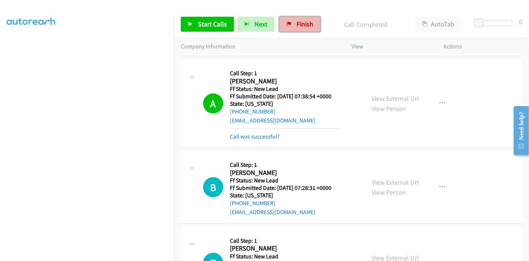
click at [284, 24] on link "Finish" at bounding box center [299, 24] width 41 height 15
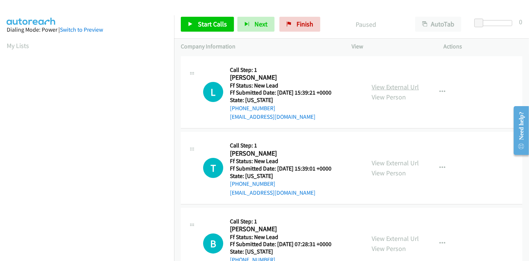
click at [386, 86] on link "View External Url" at bounding box center [395, 87] width 47 height 9
click at [385, 159] on link "View External Url" at bounding box center [395, 163] width 47 height 9
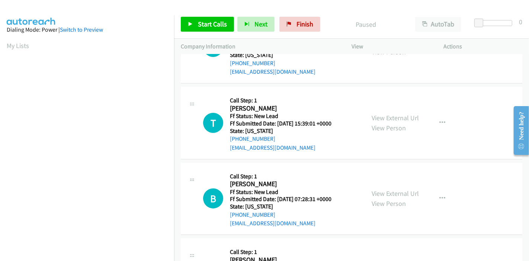
scroll to position [83, 0]
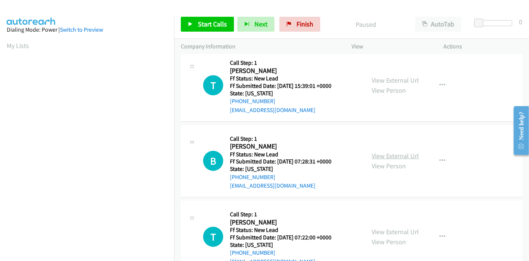
click at [393, 156] on link "View External Url" at bounding box center [395, 155] width 47 height 9
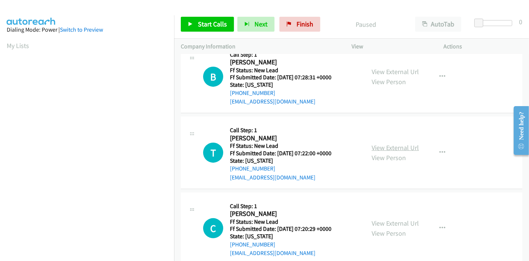
scroll to position [181, 0]
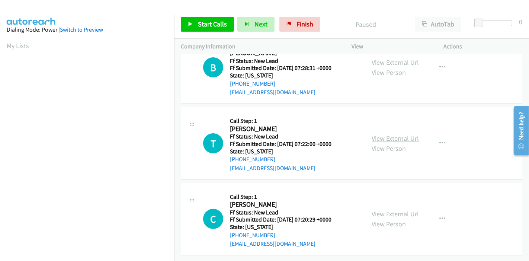
click at [388, 135] on link "View External Url" at bounding box center [395, 138] width 47 height 9
click at [377, 209] on link "View External Url" at bounding box center [395, 213] width 47 height 9
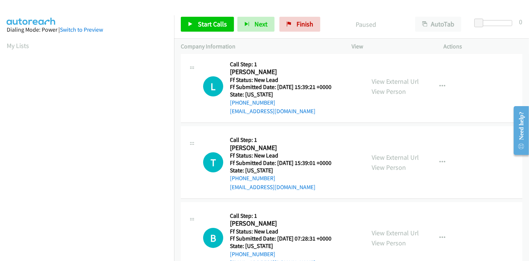
scroll to position [0, 0]
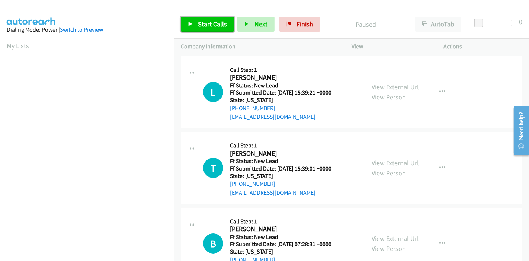
click at [198, 26] on span "Start Calls" at bounding box center [212, 24] width 29 height 9
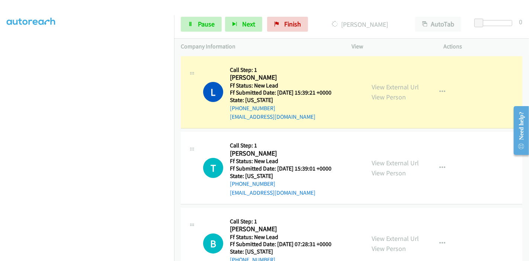
scroll to position [157, 0]
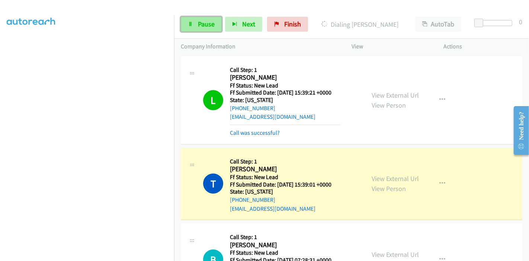
click at [195, 27] on link "Pause" at bounding box center [201, 24] width 41 height 15
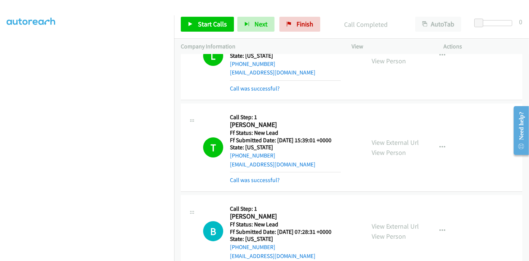
scroll to position [124, 0]
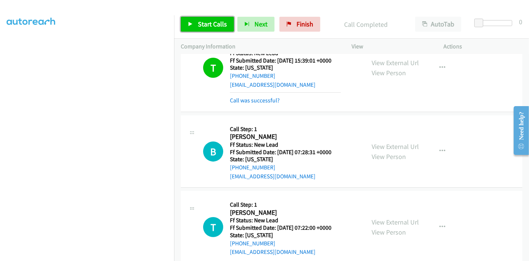
click at [195, 25] on link "Start Calls" at bounding box center [207, 24] width 53 height 15
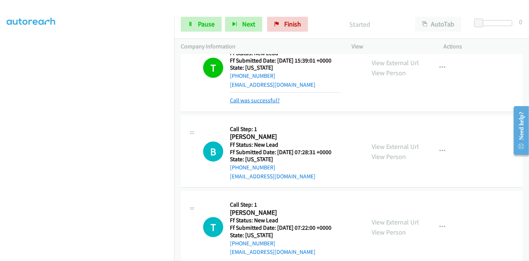
click at [241, 101] on link "Call was successful?" at bounding box center [255, 100] width 50 height 7
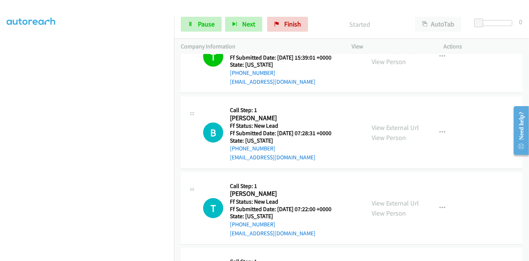
scroll to position [114, 0]
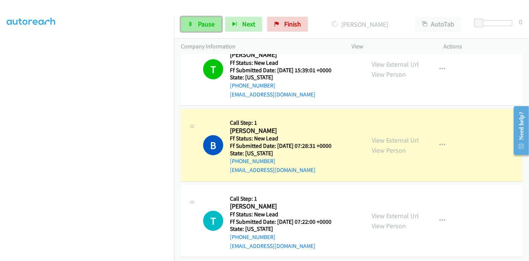
click at [195, 25] on link "Pause" at bounding box center [201, 24] width 41 height 15
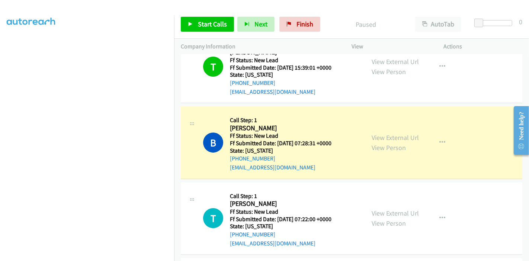
scroll to position [156, 0]
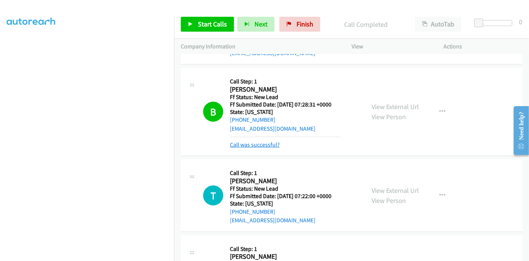
click at [260, 144] on link "Call was successful?" at bounding box center [255, 144] width 50 height 7
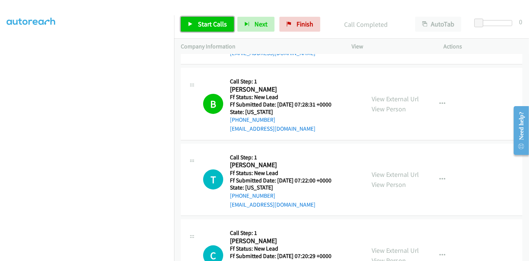
click at [197, 21] on link "Start Calls" at bounding box center [207, 24] width 53 height 15
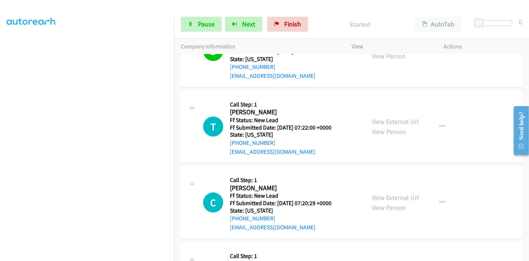
scroll to position [238, 0]
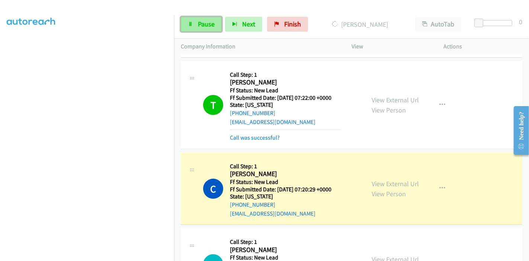
click at [200, 30] on link "Pause" at bounding box center [201, 24] width 41 height 15
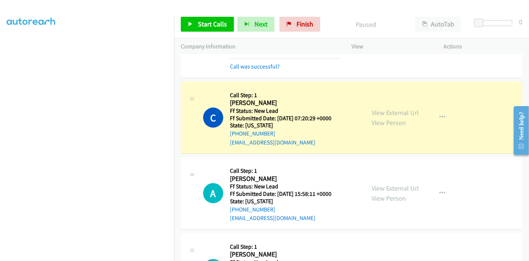
scroll to position [321, 0]
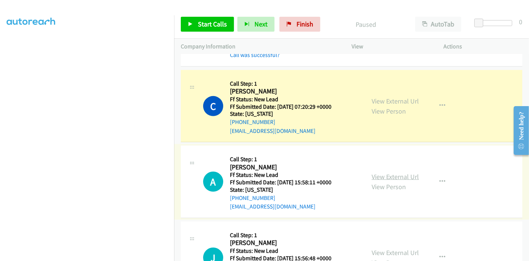
click at [380, 176] on link "View External Url" at bounding box center [395, 176] width 47 height 9
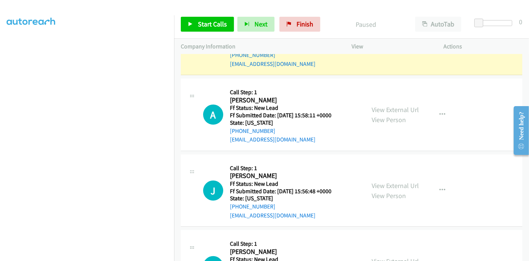
scroll to position [404, 0]
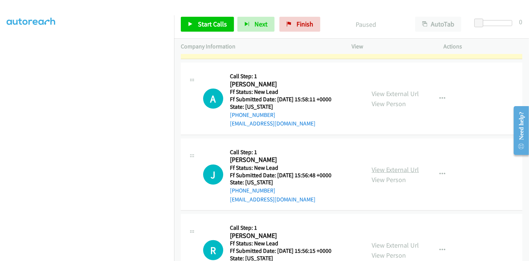
click at [383, 169] on link "View External Url" at bounding box center [395, 169] width 47 height 9
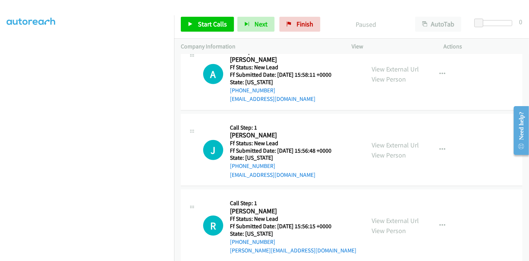
scroll to position [439, 0]
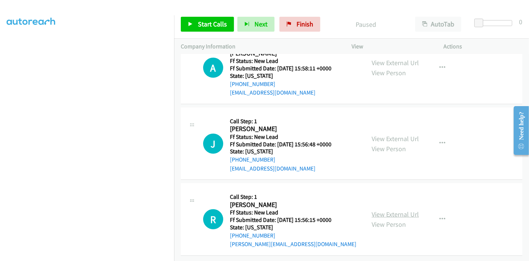
click at [381, 210] on link "View External Url" at bounding box center [395, 214] width 47 height 9
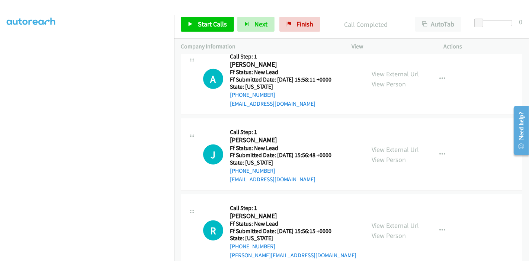
scroll to position [455, 0]
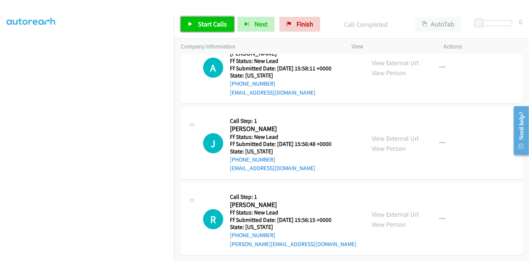
click at [195, 25] on link "Start Calls" at bounding box center [207, 24] width 53 height 15
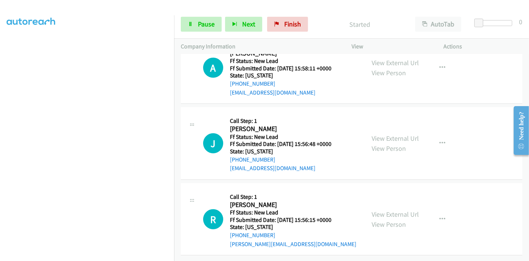
scroll to position [414, 0]
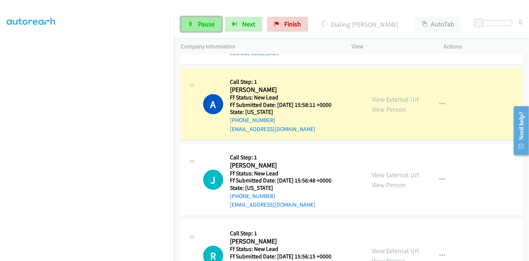
click at [200, 24] on span "Pause" at bounding box center [206, 24] width 17 height 9
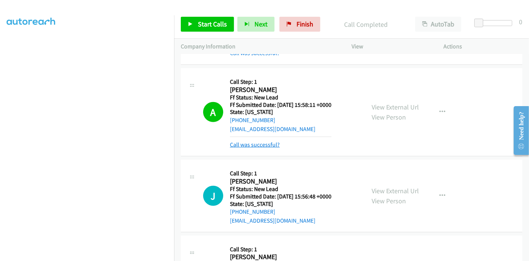
click at [262, 142] on link "Call was successful?" at bounding box center [255, 144] width 50 height 7
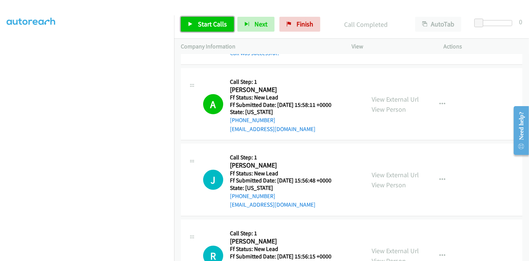
click at [189, 21] on link "Start Calls" at bounding box center [207, 24] width 53 height 15
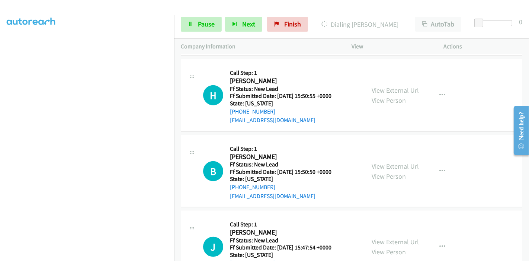
scroll to position [662, 0]
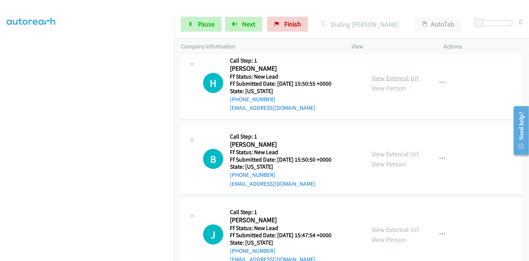
click at [389, 74] on link "View External Url" at bounding box center [395, 78] width 47 height 9
click at [379, 151] on link "View External Url" at bounding box center [395, 154] width 47 height 9
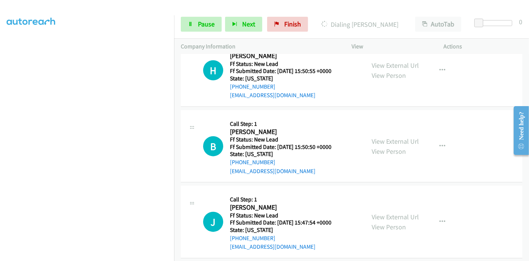
scroll to position [682, 0]
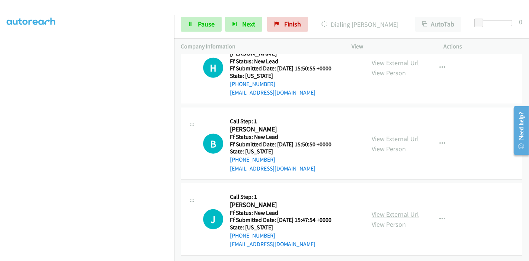
click at [375, 210] on link "View External Url" at bounding box center [395, 214] width 47 height 9
click at [187, 22] on link "Pause" at bounding box center [201, 24] width 41 height 15
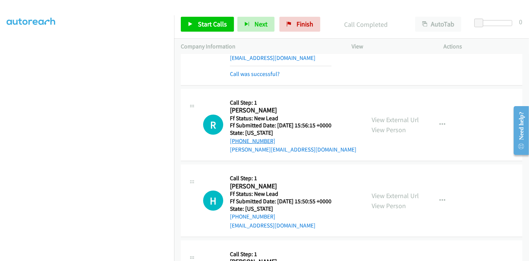
scroll to position [574, 0]
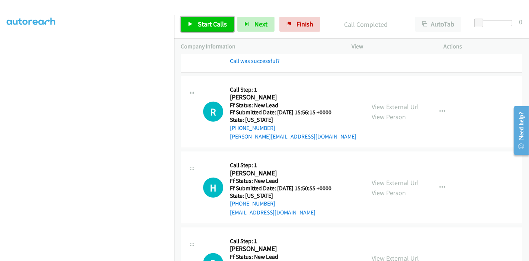
click at [203, 27] on span "Start Calls" at bounding box center [212, 24] width 29 height 9
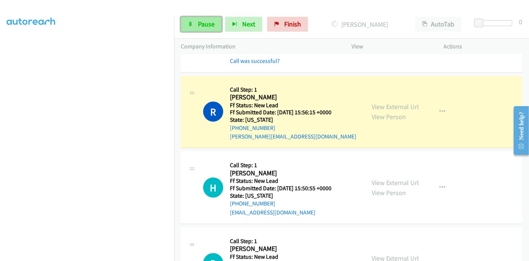
click at [202, 22] on span "Pause" at bounding box center [206, 24] width 17 height 9
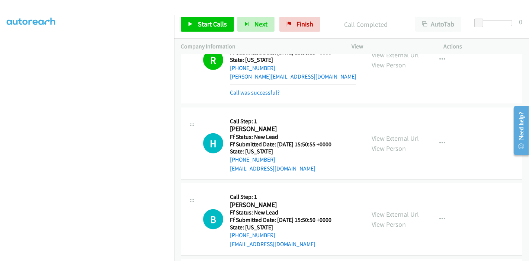
scroll to position [631, 0]
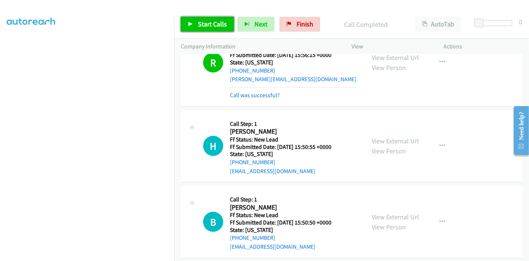
click at [199, 23] on span "Start Calls" at bounding box center [212, 24] width 29 height 9
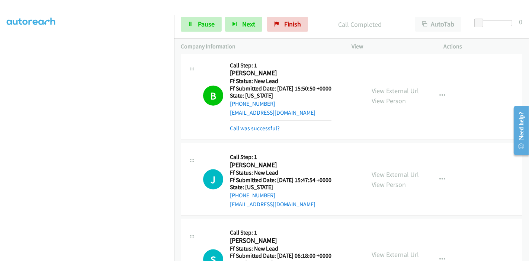
scroll to position [763, 0]
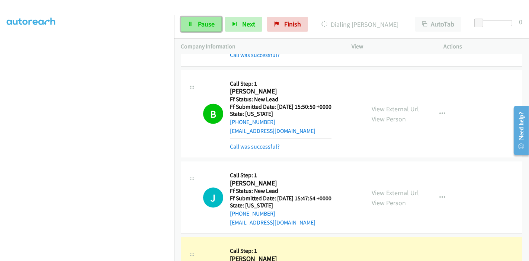
click at [200, 18] on link "Pause" at bounding box center [201, 24] width 41 height 15
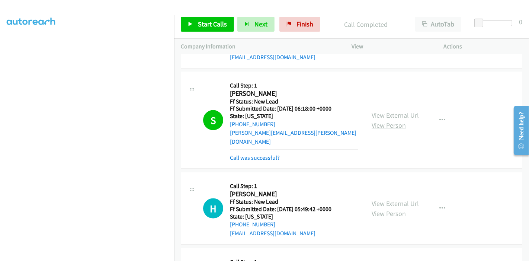
scroll to position [928, 0]
click at [399, 111] on link "View External Url" at bounding box center [395, 115] width 47 height 9
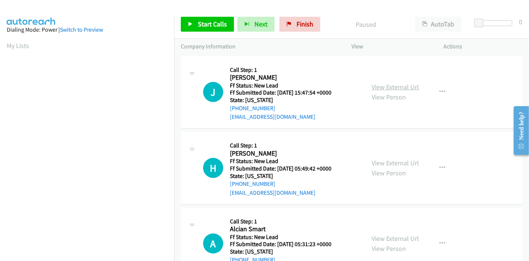
click at [395, 83] on link "View External Url" at bounding box center [395, 87] width 47 height 9
click at [404, 164] on link "View External Url" at bounding box center [395, 163] width 47 height 9
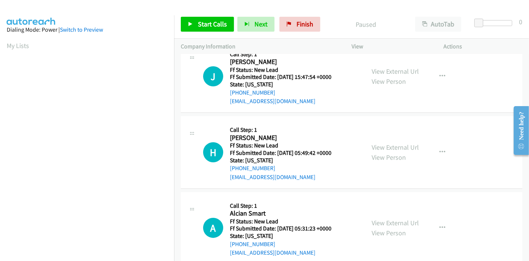
scroll to position [30, 0]
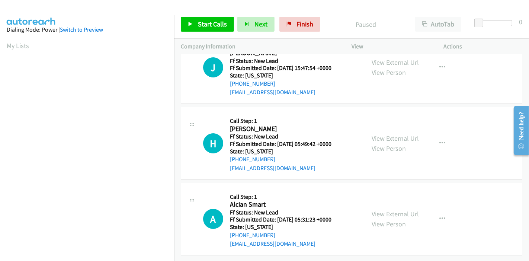
click at [382, 201] on div "View External Url View Person View External Url Email Schedule/Manage Callback …" at bounding box center [414, 219] width 99 height 59
click at [381, 209] on link "View External Url" at bounding box center [395, 213] width 47 height 9
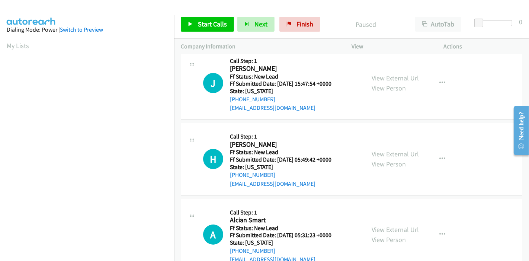
scroll to position [0, 0]
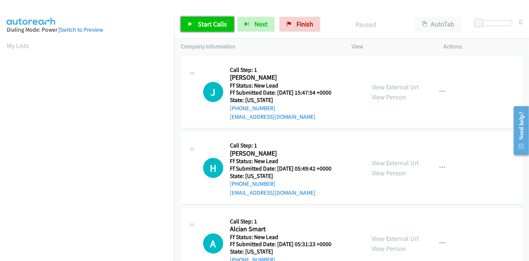
click at [202, 25] on span "Start Calls" at bounding box center [212, 24] width 29 height 9
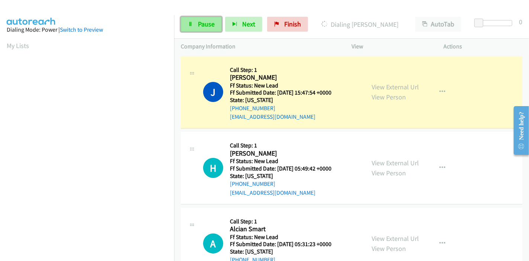
click at [193, 22] on link "Pause" at bounding box center [201, 24] width 41 height 15
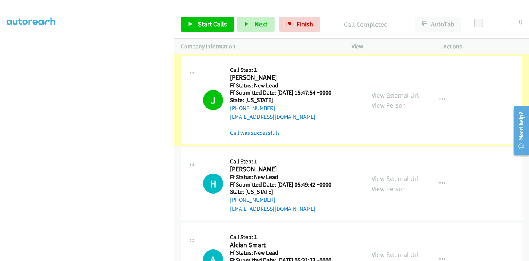
click at [271, 132] on link "Call was successful?" at bounding box center [255, 132] width 50 height 7
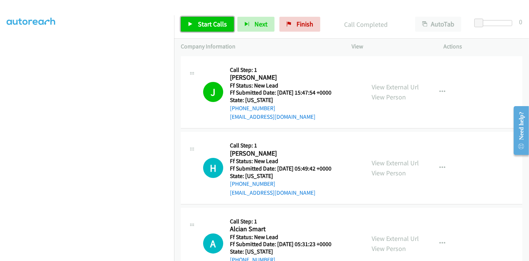
click at [191, 19] on link "Start Calls" at bounding box center [207, 24] width 53 height 15
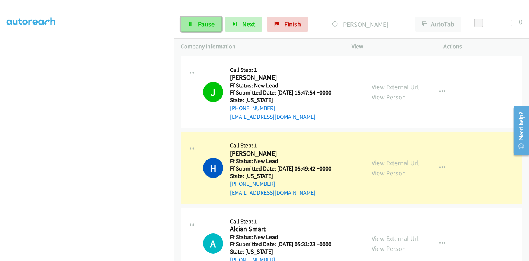
click at [204, 23] on span "Pause" at bounding box center [206, 24] width 17 height 9
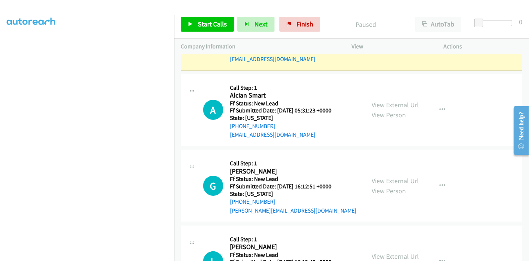
scroll to position [174, 0]
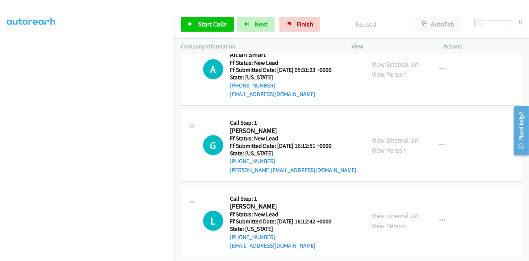
click at [375, 138] on link "View External Url" at bounding box center [395, 140] width 47 height 9
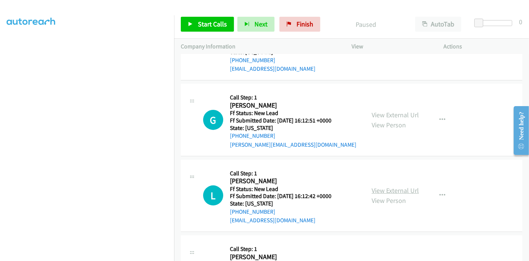
scroll to position [257, 0]
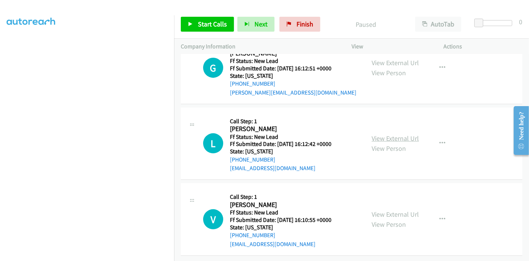
click at [402, 135] on link "View External Url" at bounding box center [395, 138] width 47 height 9
click at [381, 210] on link "View External Url" at bounding box center [395, 214] width 47 height 9
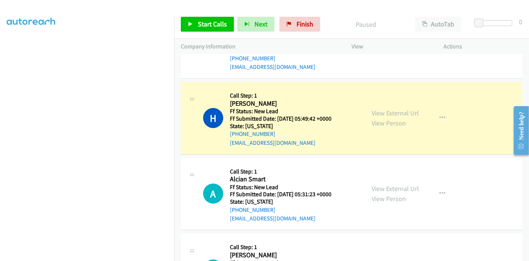
scroll to position [157, 0]
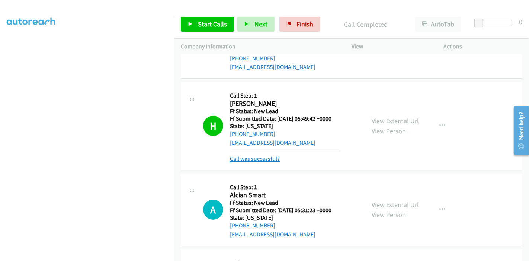
click at [272, 158] on link "Call was successful?" at bounding box center [255, 158] width 50 height 7
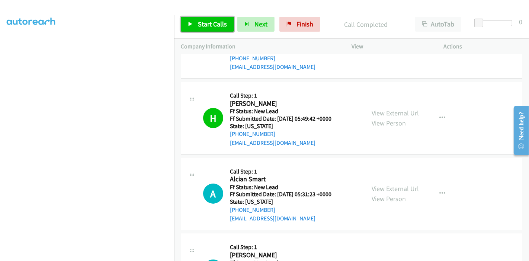
click at [208, 25] on span "Start Calls" at bounding box center [212, 24] width 29 height 9
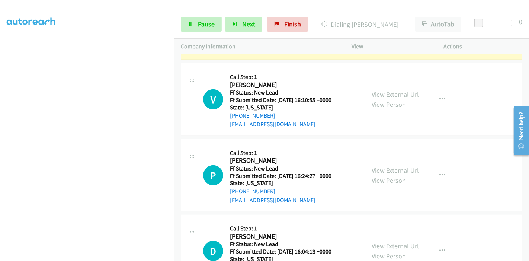
scroll to position [439, 0]
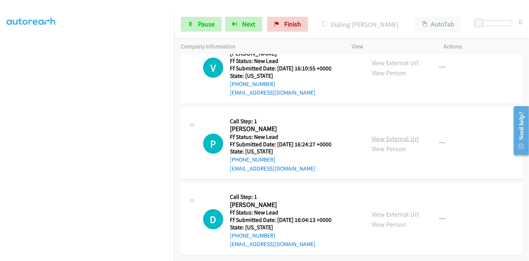
click at [380, 134] on link "View External Url" at bounding box center [395, 138] width 47 height 9
click at [373, 210] on link "View External Url" at bounding box center [395, 214] width 47 height 9
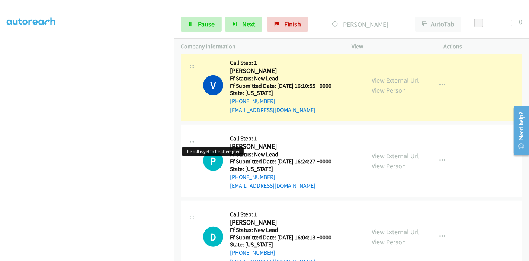
scroll to position [414, 0]
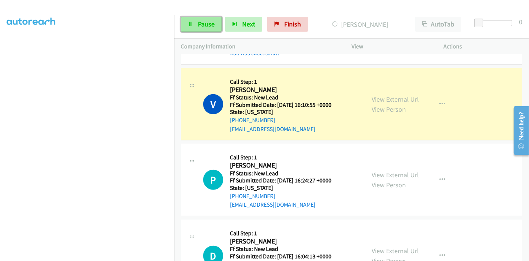
click at [192, 23] on icon at bounding box center [190, 24] width 5 height 5
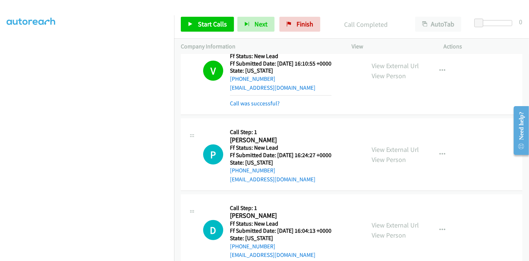
scroll to position [463, 0]
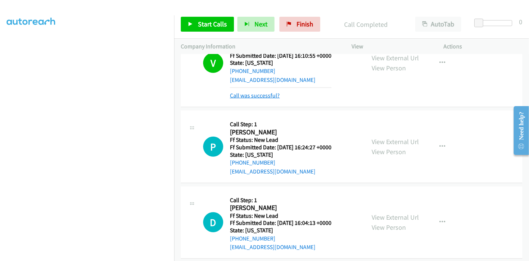
click at [274, 96] on link "Call was successful?" at bounding box center [255, 95] width 50 height 7
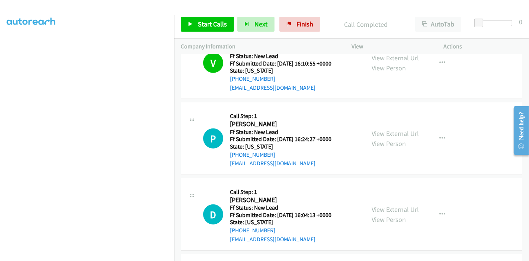
scroll to position [414, 0]
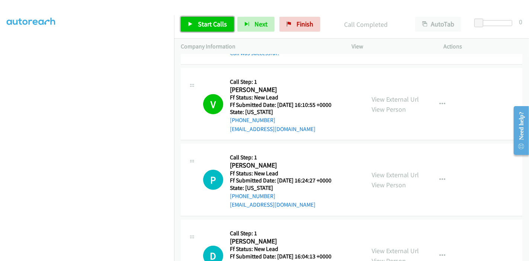
click at [209, 19] on link "Start Calls" at bounding box center [207, 24] width 53 height 15
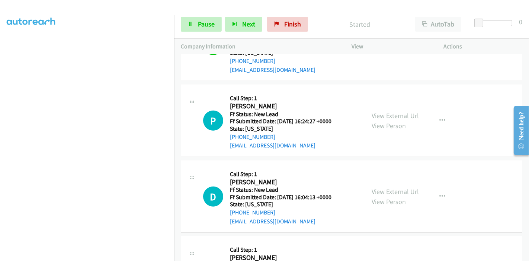
scroll to position [455, 0]
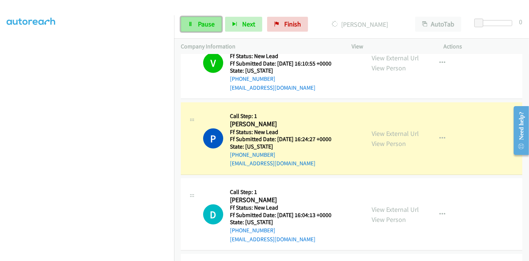
click at [194, 27] on link "Pause" at bounding box center [201, 24] width 41 height 15
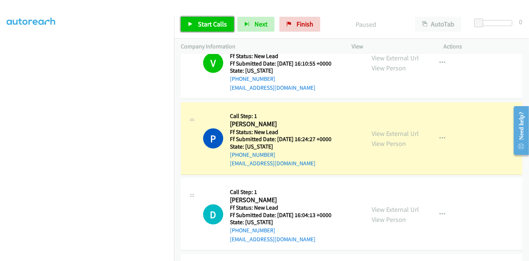
click at [194, 27] on link "Start Calls" at bounding box center [207, 24] width 53 height 15
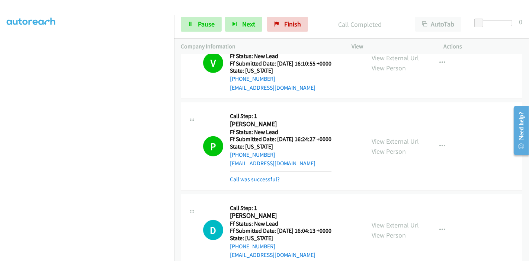
scroll to position [33, 0]
click at [203, 22] on span "Pause" at bounding box center [206, 24] width 17 height 9
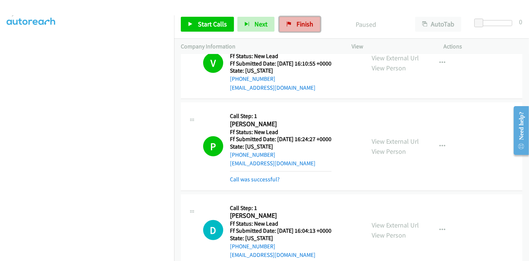
drag, startPoint x: 302, startPoint y: 25, endPoint x: 290, endPoint y: 25, distance: 11.9
click at [302, 25] on span "Finish" at bounding box center [305, 24] width 17 height 9
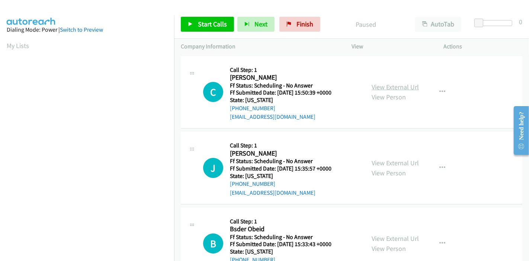
click at [387, 84] on link "View External Url" at bounding box center [395, 87] width 47 height 9
click at [398, 162] on link "View External Url" at bounding box center [395, 163] width 47 height 9
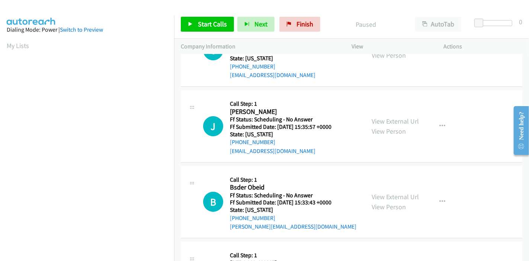
scroll to position [83, 0]
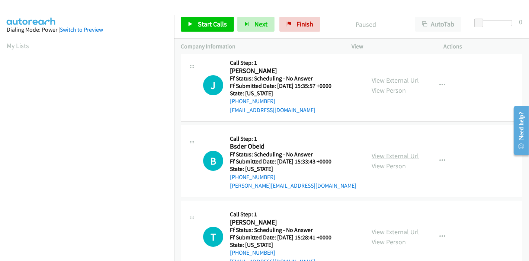
click at [395, 156] on link "View External Url" at bounding box center [395, 155] width 47 height 9
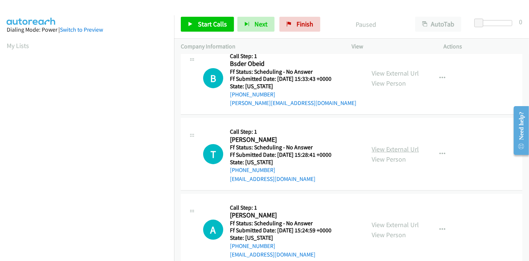
click at [389, 147] on link "View External Url" at bounding box center [395, 149] width 47 height 9
click at [372, 225] on link "View External Url" at bounding box center [395, 224] width 47 height 9
click at [206, 25] on span "Start Calls" at bounding box center [212, 24] width 29 height 9
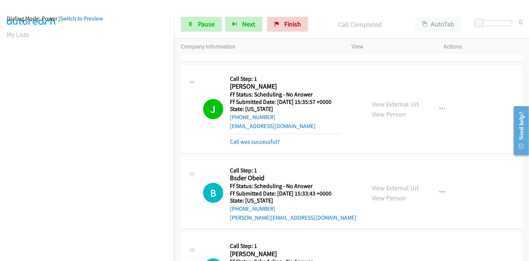
scroll to position [0, 0]
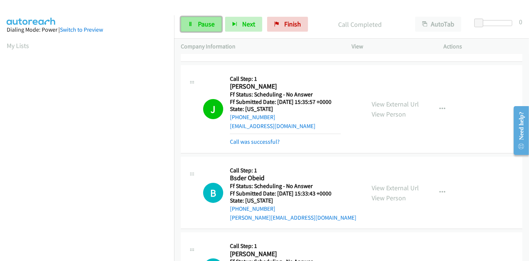
click at [201, 26] on span "Pause" at bounding box center [206, 24] width 17 height 9
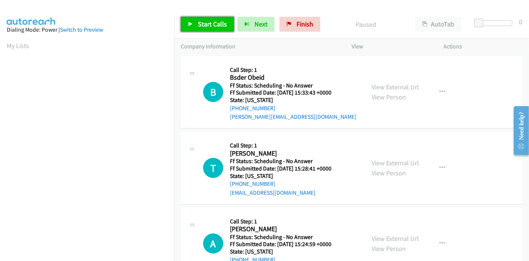
click at [202, 25] on span "Start Calls" at bounding box center [212, 24] width 29 height 9
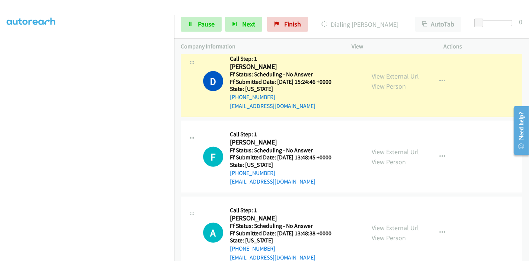
scroll to position [289, 0]
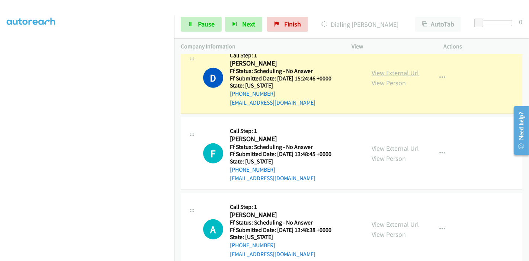
click at [394, 71] on link "View External Url" at bounding box center [395, 72] width 47 height 9
click at [378, 147] on link "View External Url" at bounding box center [395, 148] width 47 height 9
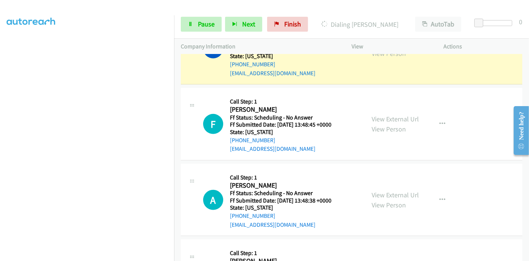
scroll to position [330, 0]
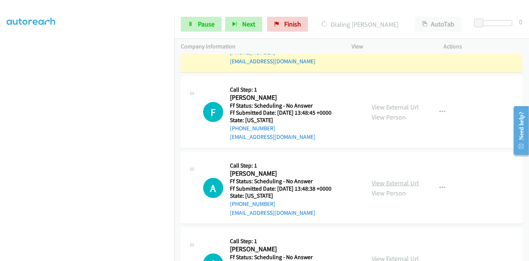
click at [379, 180] on link "View External Url" at bounding box center [395, 183] width 47 height 9
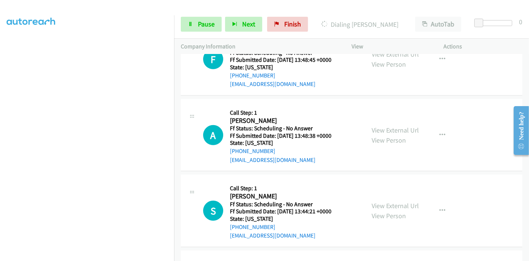
scroll to position [413, 0]
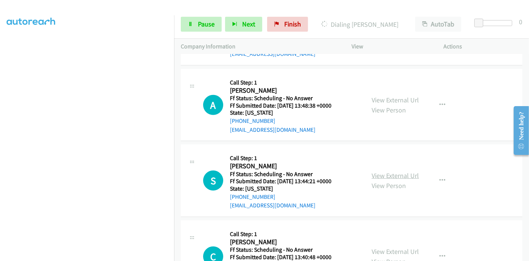
click at [382, 175] on link "View External Url" at bounding box center [395, 175] width 47 height 9
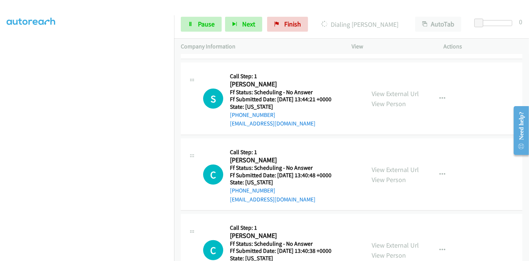
scroll to position [496, 0]
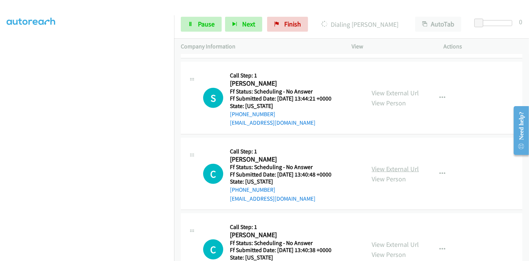
click at [389, 169] on link "View External Url" at bounding box center [395, 168] width 47 height 9
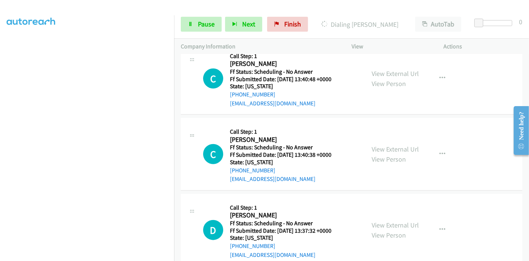
scroll to position [693, 0]
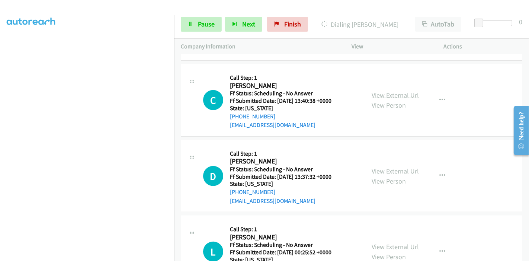
click at [390, 96] on link "View External Url" at bounding box center [395, 95] width 47 height 9
click at [380, 168] on link "View External Url" at bounding box center [395, 171] width 47 height 9
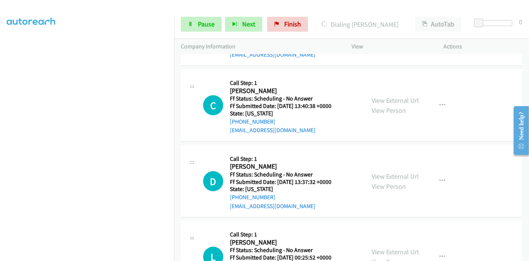
scroll to position [734, 0]
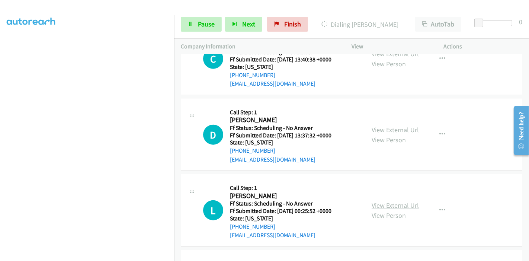
click at [387, 203] on link "View External Url" at bounding box center [395, 205] width 47 height 9
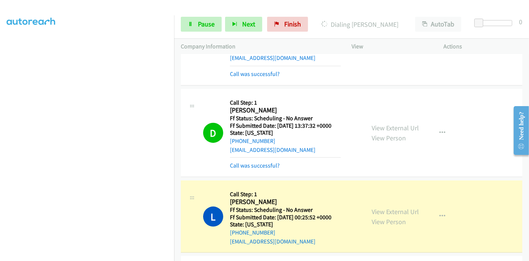
scroll to position [874, 0]
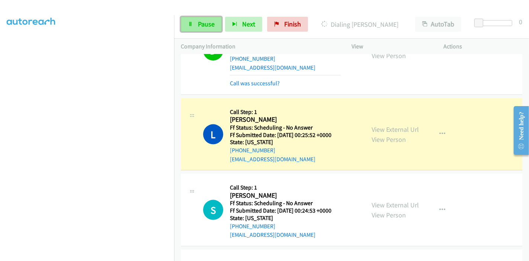
click at [201, 23] on span "Pause" at bounding box center [206, 24] width 17 height 9
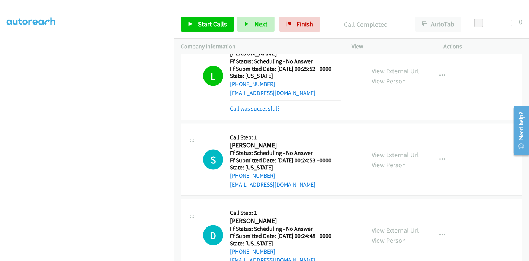
scroll to position [957, 0]
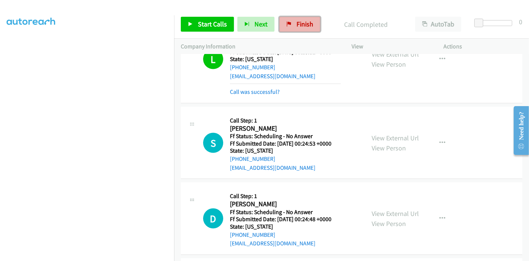
click at [297, 28] on span "Finish" at bounding box center [305, 24] width 17 height 9
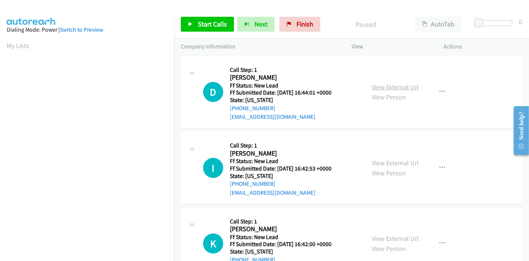
click at [405, 87] on link "View External Url" at bounding box center [395, 87] width 47 height 9
click at [380, 159] on link "View External Url" at bounding box center [395, 163] width 47 height 9
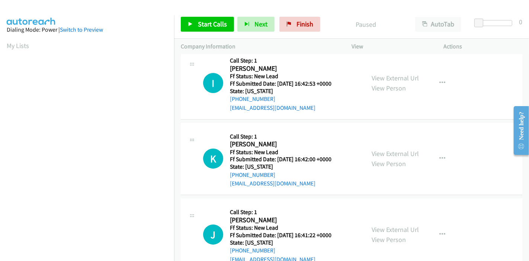
scroll to position [106, 0]
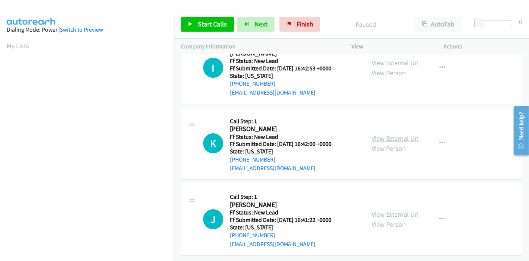
click at [400, 135] on link "View External Url" at bounding box center [395, 138] width 47 height 9
click at [376, 210] on link "View External Url" at bounding box center [395, 214] width 47 height 9
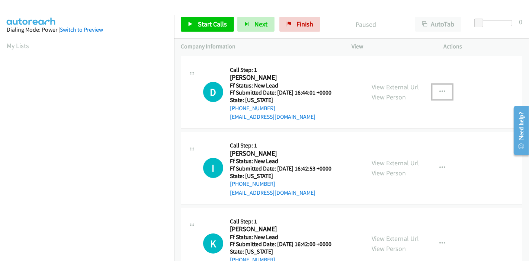
click at [435, 87] on button "button" at bounding box center [442, 91] width 20 height 15
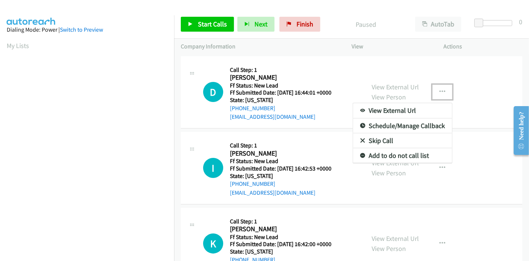
click at [391, 140] on link "Skip Call" at bounding box center [402, 140] width 99 height 15
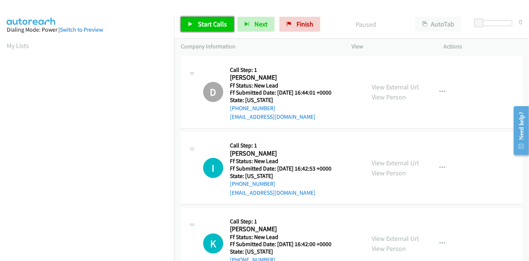
click at [202, 27] on span "Start Calls" at bounding box center [212, 24] width 29 height 9
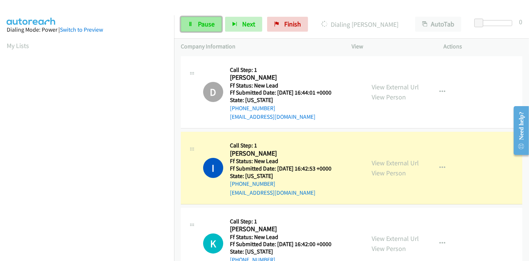
click at [198, 26] on span "Pause" at bounding box center [206, 24] width 17 height 9
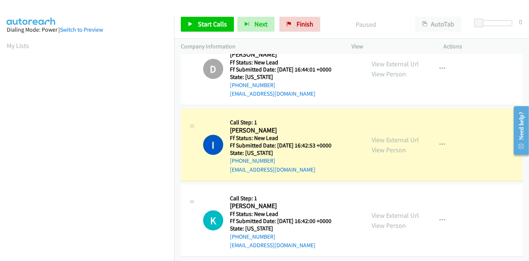
scroll to position [157, 0]
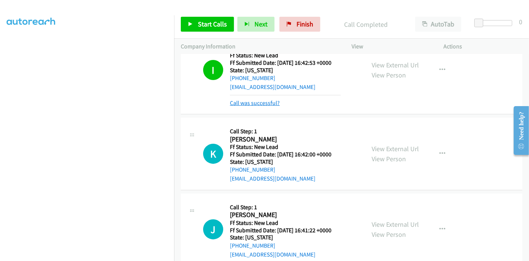
click at [266, 105] on link "Call was successful?" at bounding box center [255, 102] width 50 height 7
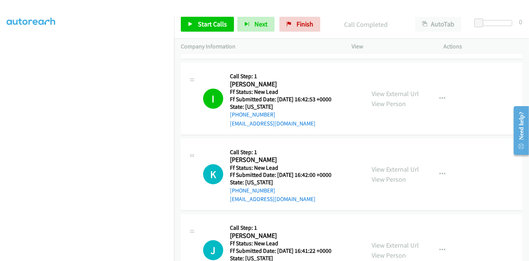
scroll to position [106, 0]
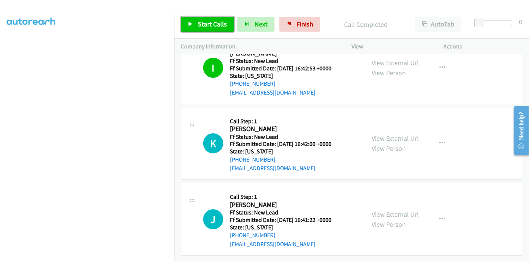
click at [214, 29] on link "Start Calls" at bounding box center [207, 24] width 53 height 15
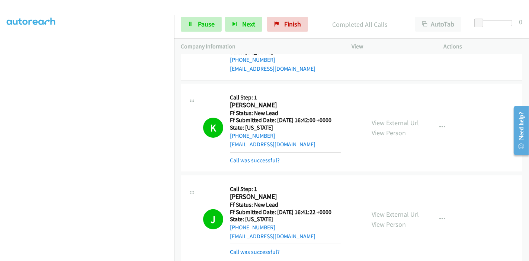
scroll to position [161, 0]
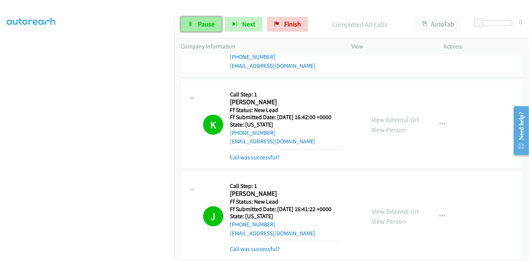
click at [194, 21] on link "Pause" at bounding box center [201, 24] width 41 height 15
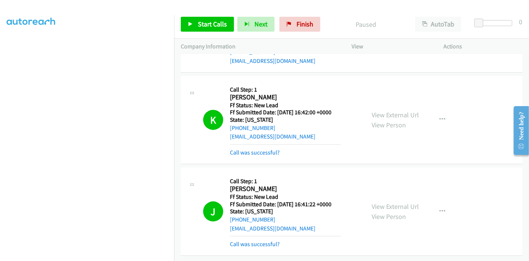
scroll to position [171, 0]
click at [293, 18] on link "Finish" at bounding box center [299, 24] width 41 height 15
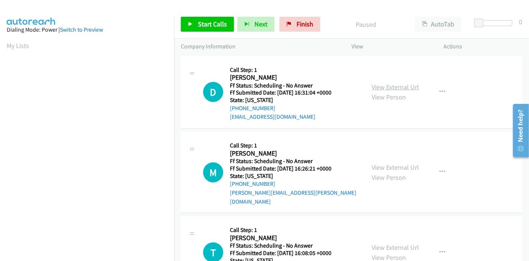
click at [394, 83] on link "View External Url" at bounding box center [395, 87] width 47 height 9
click at [386, 163] on link "View External Url" at bounding box center [395, 167] width 47 height 9
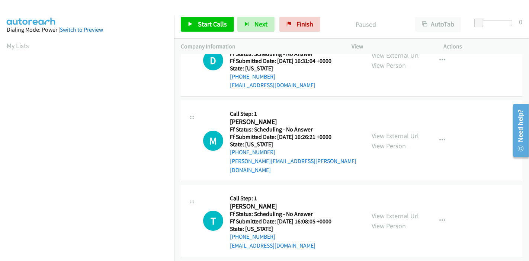
scroll to position [83, 0]
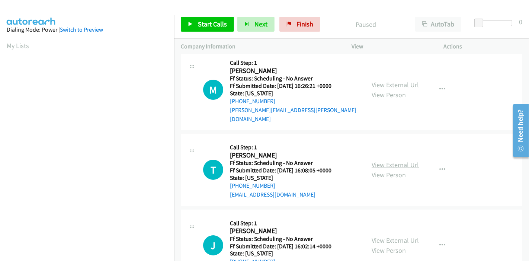
click at [385, 160] on link "View External Url" at bounding box center [395, 164] width 47 height 9
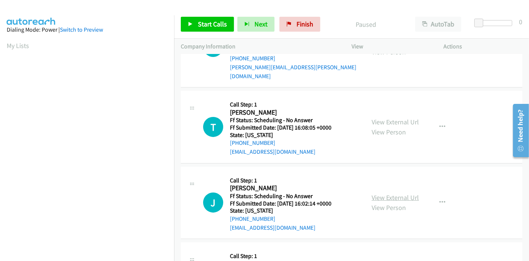
scroll to position [165, 0]
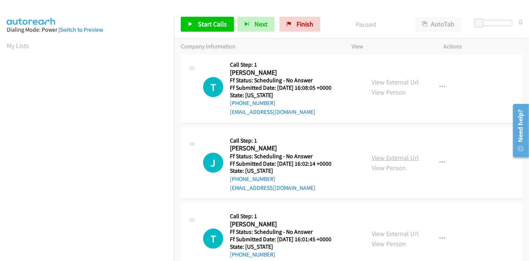
click at [390, 153] on link "View External Url" at bounding box center [395, 157] width 47 height 9
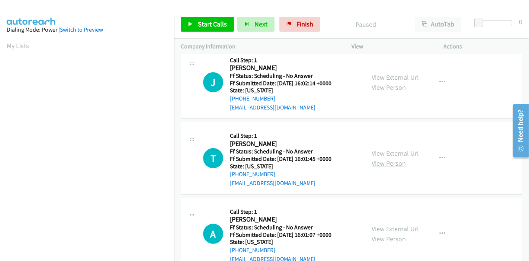
scroll to position [248, 0]
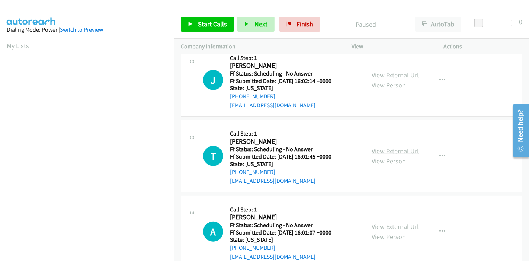
click at [377, 147] on link "View External Url" at bounding box center [395, 151] width 47 height 9
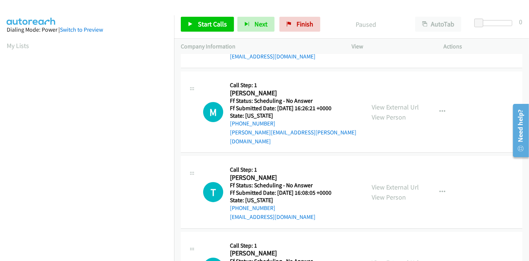
scroll to position [0, 0]
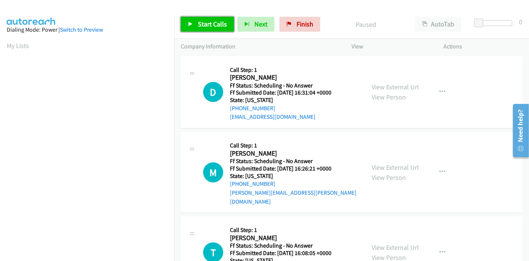
click at [195, 26] on link "Start Calls" at bounding box center [207, 24] width 53 height 15
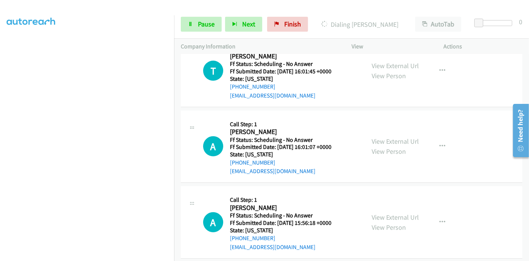
scroll to position [429, 0]
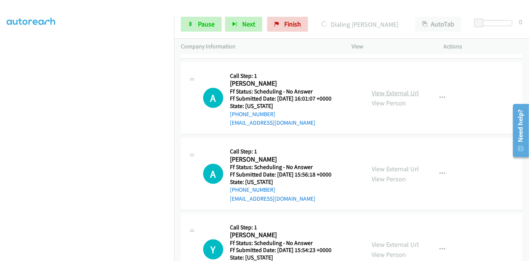
click at [392, 89] on link "View External Url" at bounding box center [395, 93] width 47 height 9
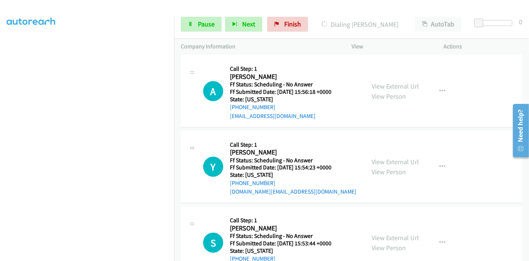
scroll to position [527, 0]
click at [395, 82] on link "View External Url" at bounding box center [395, 86] width 47 height 9
click at [374, 158] on link "View External Url" at bounding box center [395, 162] width 47 height 9
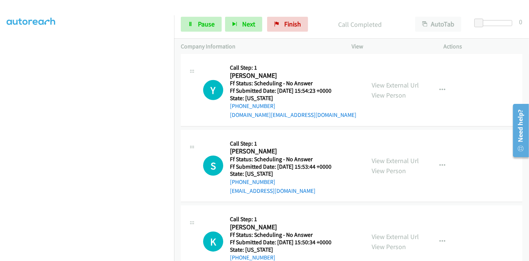
scroll to position [610, 0]
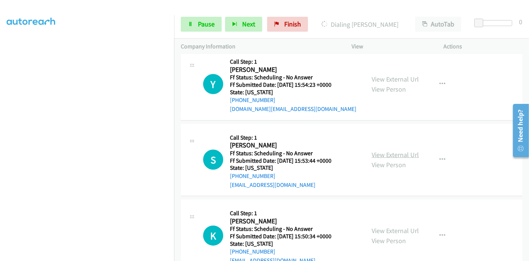
click at [380, 150] on link "View External Url" at bounding box center [395, 154] width 47 height 9
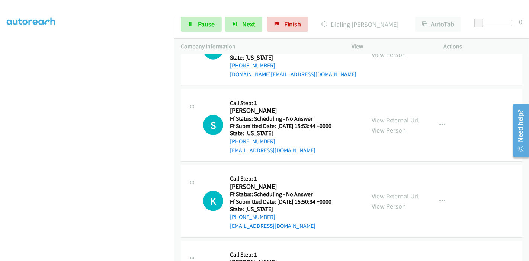
scroll to position [693, 0]
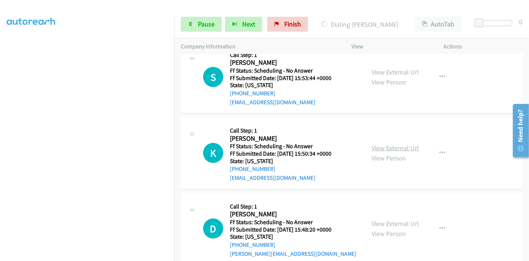
click at [397, 144] on link "View External Url" at bounding box center [395, 148] width 47 height 9
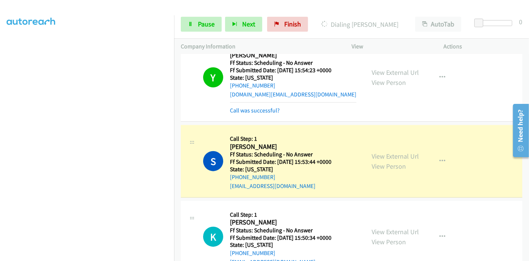
scroll to position [708, 0]
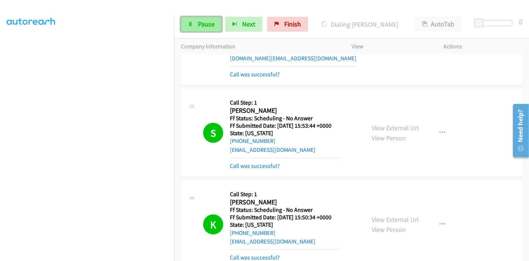
click at [198, 23] on span "Pause" at bounding box center [206, 24] width 17 height 9
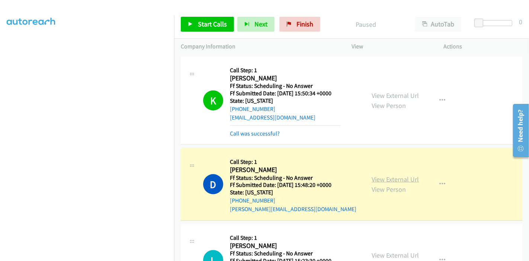
scroll to position [832, 0]
click at [408, 175] on link "View External Url" at bounding box center [395, 179] width 47 height 9
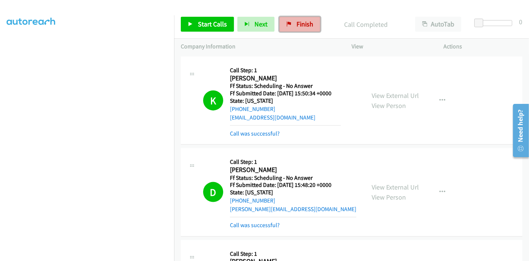
click at [301, 24] on span "Finish" at bounding box center [305, 24] width 17 height 9
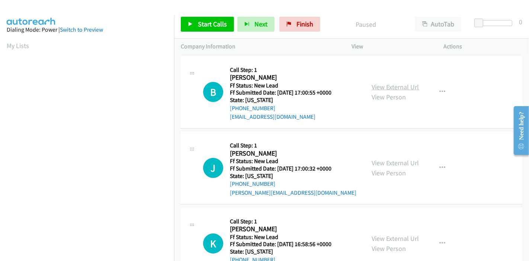
click at [398, 87] on link "View External Url" at bounding box center [395, 87] width 47 height 9
click at [396, 167] on div "View External Url View Person" at bounding box center [395, 168] width 47 height 20
click at [386, 163] on link "View External Url" at bounding box center [395, 163] width 47 height 9
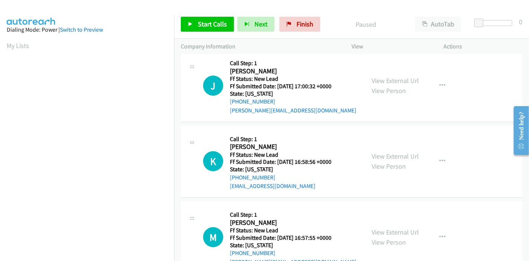
scroll to position [83, 0]
click at [387, 156] on link "View External Url" at bounding box center [395, 155] width 47 height 9
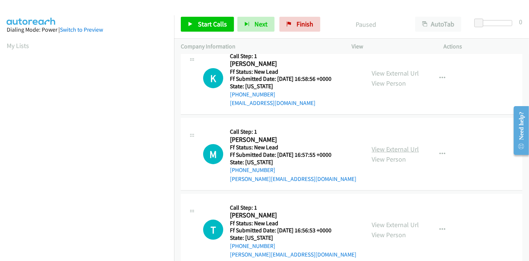
scroll to position [181, 0]
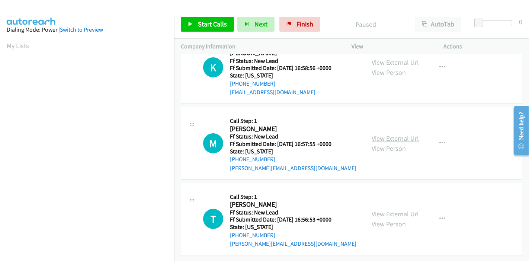
click at [394, 134] on link "View External Url" at bounding box center [395, 138] width 47 height 9
click at [390, 211] on link "View External Url" at bounding box center [395, 213] width 47 height 9
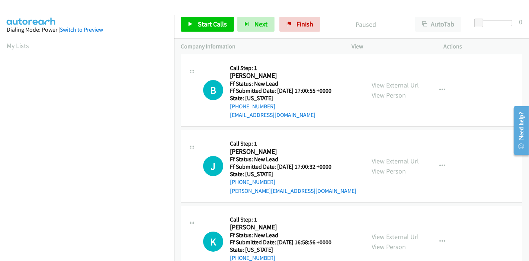
scroll to position [0, 0]
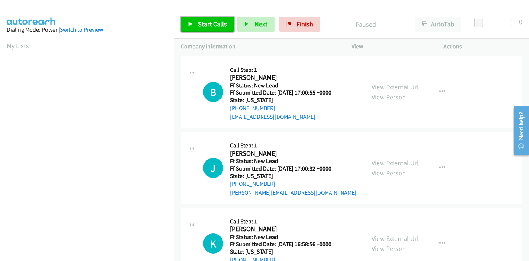
click at [205, 20] on span "Start Calls" at bounding box center [212, 24] width 29 height 9
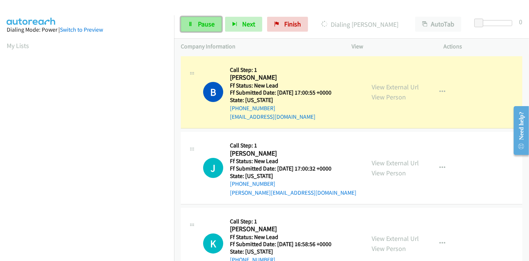
click at [191, 26] on icon at bounding box center [190, 24] width 5 height 5
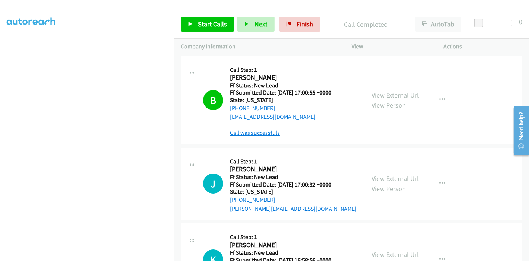
click at [262, 133] on link "Call was successful?" at bounding box center [255, 132] width 50 height 7
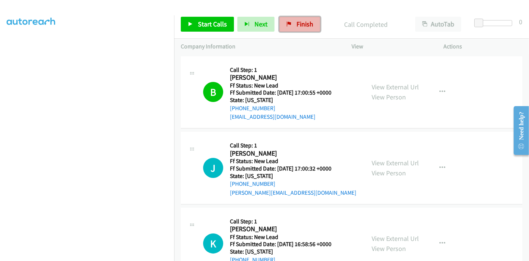
click at [302, 29] on link "Finish" at bounding box center [299, 24] width 41 height 15
